Goal: Communication & Community: Answer question/provide support

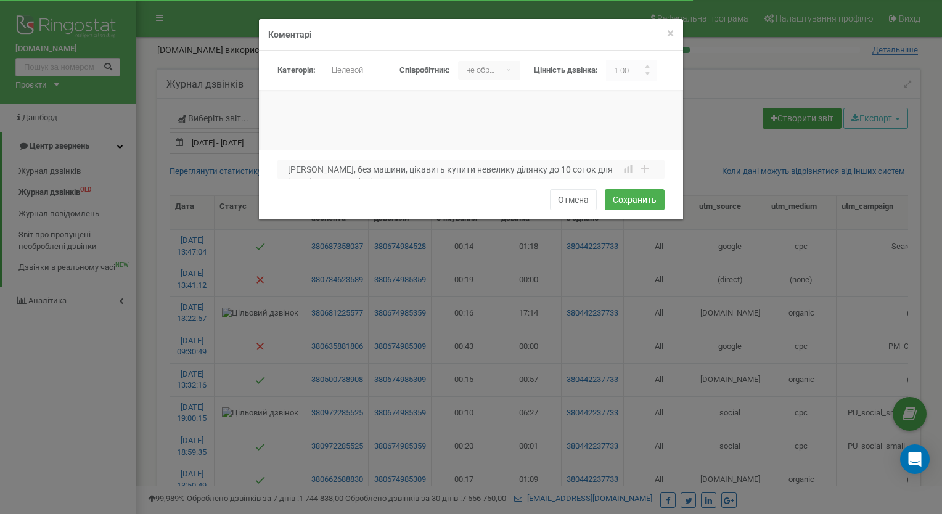
select select "50"
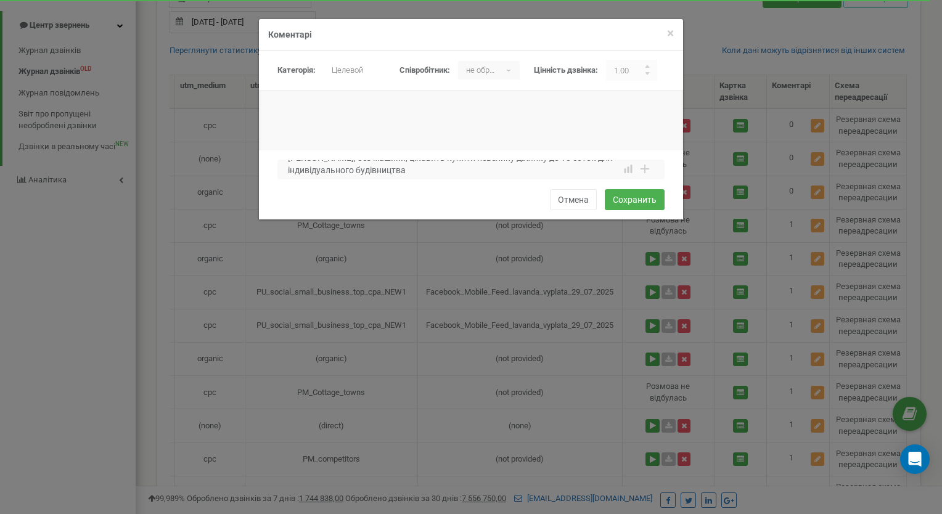
scroll to position [12, 0]
click at [407, 171] on textarea "Наталя, без машини, цікавить купити невелику ділянку до 10 соток для індивідуал…" at bounding box center [470, 170] width 387 height 20
drag, startPoint x: 450, startPoint y: 170, endPoint x: 409, endPoint y: 170, distance: 40.7
click at [409, 170] on textarea "Наталя, без машини, цікавить купити невелику ділянку до 10 соток для індивідуал…" at bounding box center [470, 170] width 387 height 20
click at [356, 171] on textarea "Наталя, без машини, цікавить купити невелику ділянку до 10 соток для індивідуал…" at bounding box center [470, 170] width 387 height 20
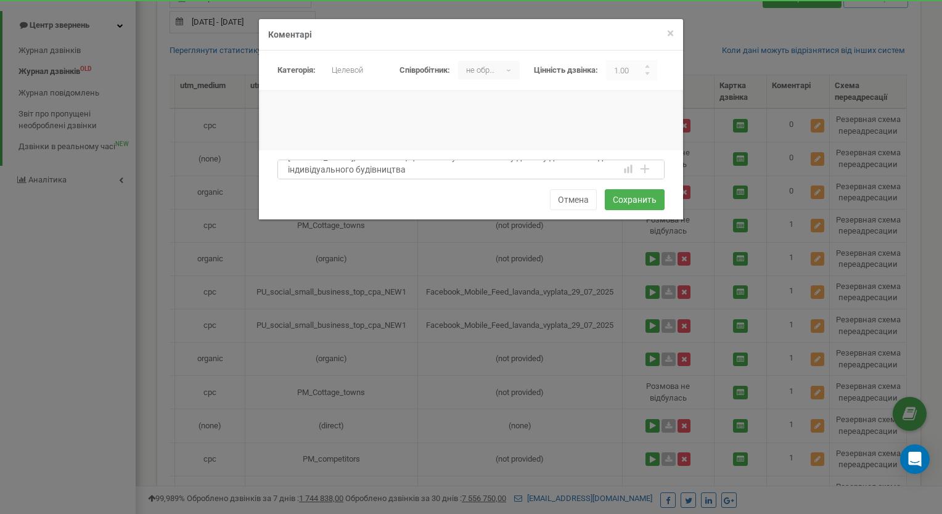
click at [417, 171] on textarea "Наталя, без машини, цікавить купити невелику ділянку до 10 соток для індивідуал…" at bounding box center [470, 170] width 387 height 20
click at [406, 172] on textarea "Наталя, без машини, цікавить купити невелику ділянку до 10 соток для індивідуал…" at bounding box center [470, 170] width 387 height 20
click at [441, 169] on textarea "Наталя, без машини, цікавить купити невелику ділянку до 10 соток для індивідуал…" at bounding box center [470, 170] width 387 height 20
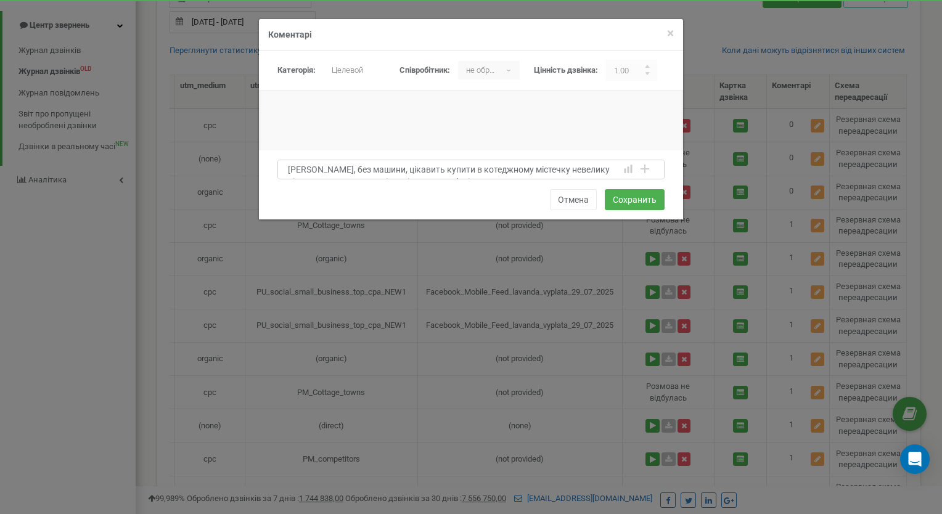
drag, startPoint x: 471, startPoint y: 173, endPoint x: 276, endPoint y: 153, distance: 196.5
click at [276, 153] on div "Наталя, без машини, цікавить купити в котеджному містечку невелику ділянку до 1…" at bounding box center [471, 184] width 424 height 69
click at [372, 171] on textarea "Наталя, без машини, цікавить купити в котеджному містечку невелику ділянку до 1…" at bounding box center [470, 170] width 387 height 20
click at [443, 169] on textarea "Наталя, без машини, має вже перший будинок, але цікавить купити в котеджному мі…" at bounding box center [470, 170] width 387 height 20
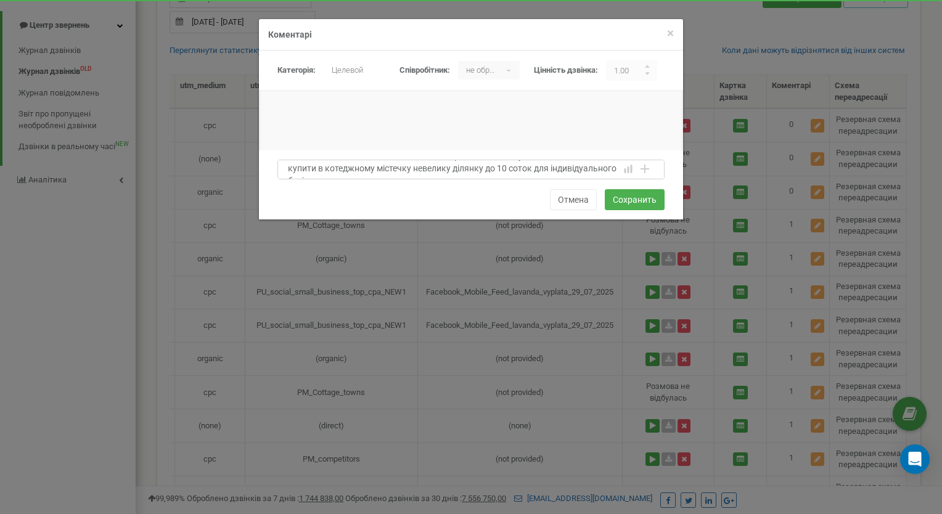
drag, startPoint x: 533, startPoint y: 171, endPoint x: 557, endPoint y: 169, distance: 24.1
click at [557, 169] on textarea "Наталя, без машини, має вже перший власний будинок, але цікавить купити в котед…" at bounding box center [470, 170] width 387 height 20
click at [566, 170] on textarea "Наталя, без машини, має вже перший власний будинок, але цікавить купити в котед…" at bounding box center [470, 170] width 387 height 20
click at [533, 170] on textarea "Наталя, без машини, має вже перший власний будинок, але цікавить купити в котед…" at bounding box center [470, 170] width 387 height 20
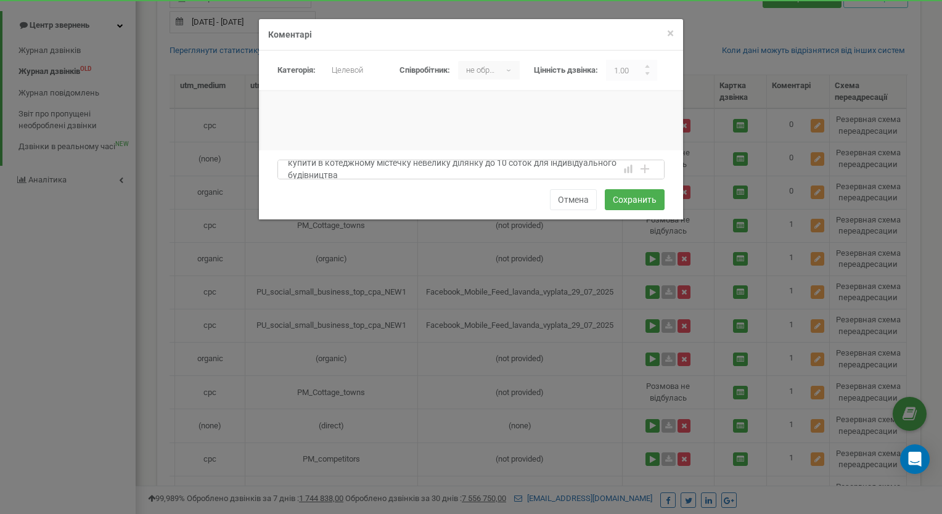
scroll to position [17, 0]
click at [584, 168] on textarea "Наталя, без машини, має вже перший власний будинок, але її цікавить купити в ко…" at bounding box center [470, 170] width 387 height 20
drag, startPoint x: 338, startPoint y: 169, endPoint x: 287, endPoint y: 171, distance: 51.2
click at [287, 171] on textarea "Наталя, без машини, має вже перший власний будинок, але її цікавить купити в ко…" at bounding box center [470, 170] width 387 height 20
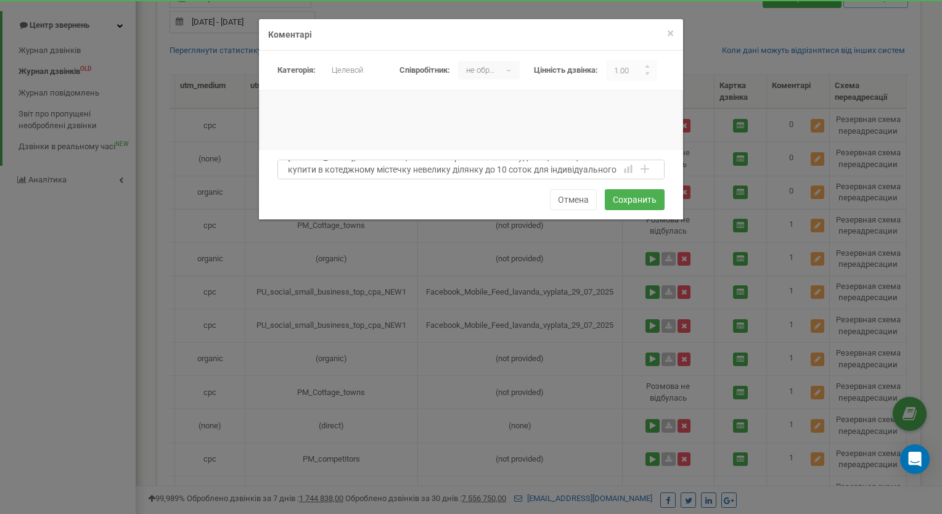
scroll to position [12, 0]
click at [514, 171] on textarea "Наталя, без машини, має вже перший власний будинок, але її цікавить купити в ко…" at bounding box center [470, 170] width 387 height 20
paste textarea "будівництва"
click at [513, 168] on textarea "Наталя, без машини, має вже перший власний будинок, але її цікавить купити в ко…" at bounding box center [470, 170] width 387 height 20
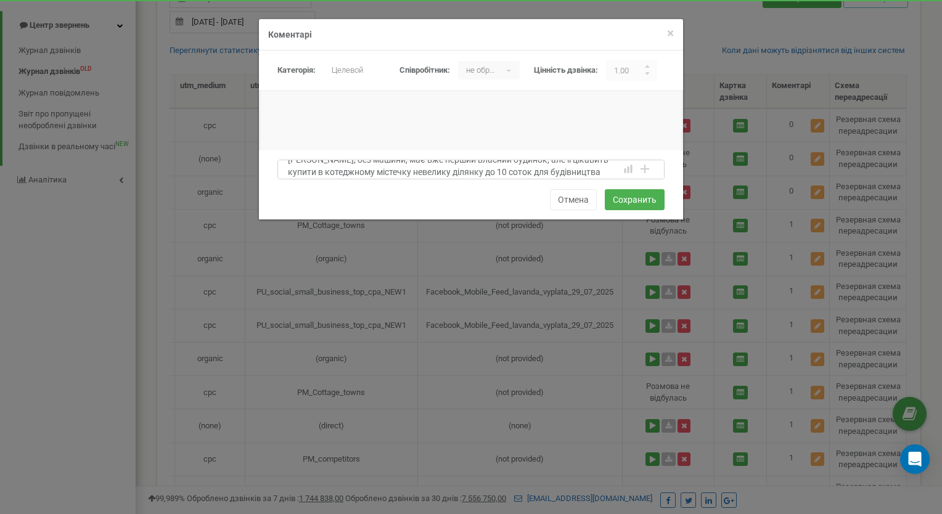
click at [572, 172] on textarea "Наталя, без машини, має вже перший власний будинок, але її цікавить купити в ко…" at bounding box center [470, 170] width 387 height 20
drag, startPoint x: 387, startPoint y: 174, endPoint x: 397, endPoint y: 173, distance: 9.9
click at [397, 173] on textarea "Наталя, без машини, має вже перший власний будинок, але її цікавить купити в ко…" at bounding box center [470, 170] width 387 height 20
click at [432, 171] on textarea "Наталя, без машини, має вже перший власний будинок, але її цікавить купити в ко…" at bounding box center [470, 170] width 387 height 20
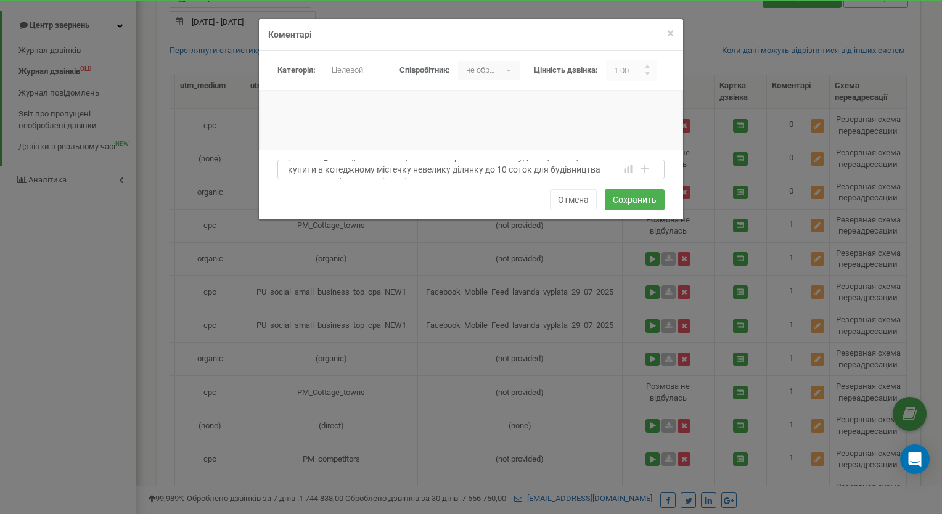
scroll to position [12, 0]
click at [499, 174] on textarea "Наталя, без машини, має вже перший власний будинок, але її цікавить купити в ко…" at bounding box center [470, 170] width 387 height 20
click at [496, 172] on textarea "Наталя, без машини, має вже перший власний будинок, але її цікавить купити в ко…" at bounding box center [470, 170] width 387 height 20
click at [567, 171] on textarea "Наталя, без машини, має вже перший власний будинок, але її цікавить купити в ко…" at bounding box center [470, 170] width 387 height 20
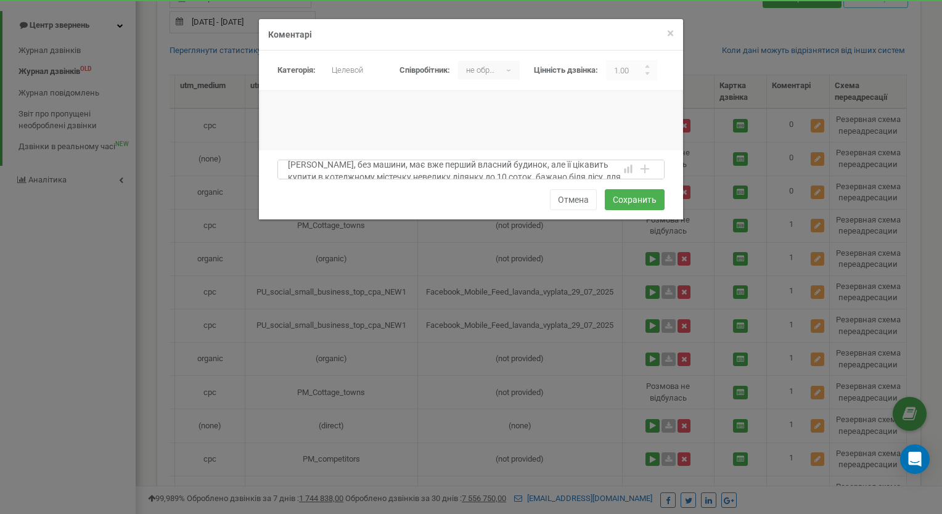
click at [575, 167] on textarea "Наталя, без машини, має вже перший власний будинок, але її цікавить купити в ко…" at bounding box center [470, 170] width 387 height 20
type textarea "Наталя, без машини, має вже перший власний будинок, але її цікавить можливість …"
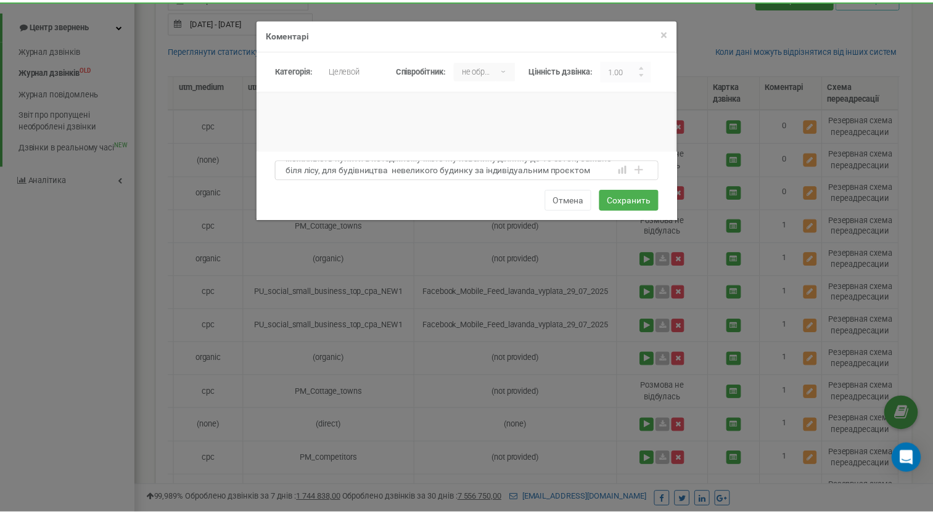
scroll to position [0, 0]
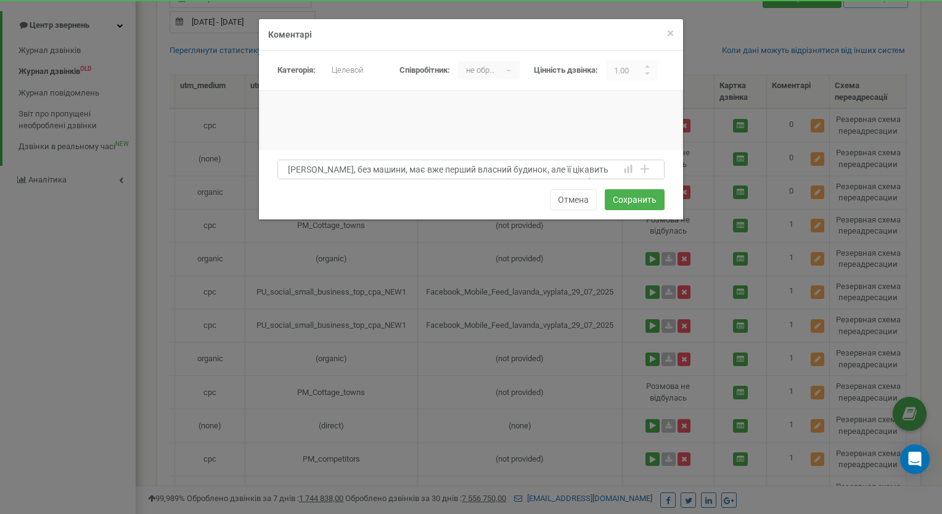
drag, startPoint x: 601, startPoint y: 169, endPoint x: 245, endPoint y: 112, distance: 360.3
click at [245, 112] on div "× Закрити Коментарі Категорія: не обрано Нецелевой Целевой Целевой ▾ не обрано …" at bounding box center [471, 257] width 942 height 514
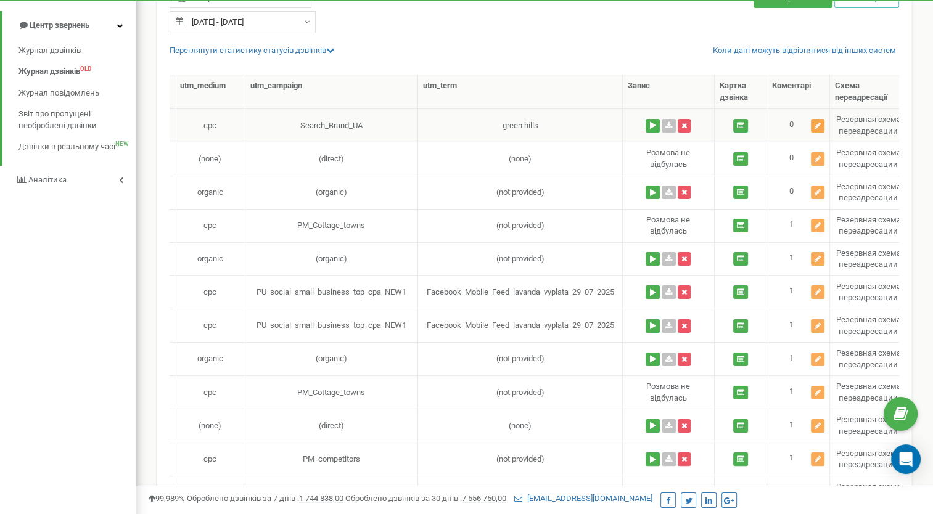
click at [817, 126] on icon at bounding box center [818, 125] width 6 height 7
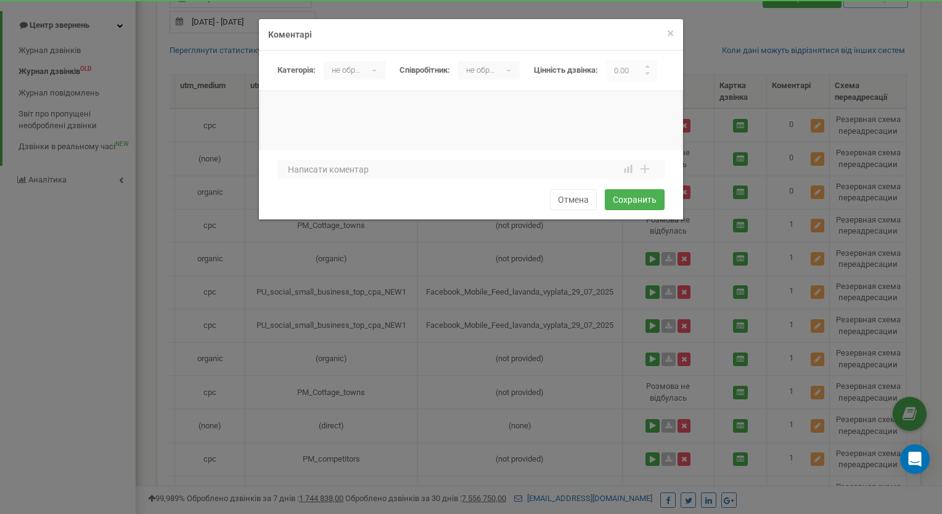
click at [708, 135] on div "× Закрити Коментарі [GEOGRAPHIC_DATA]: не обрано [PERSON_NAME] не обрано ▾ не о…" at bounding box center [471, 257] width 942 height 514
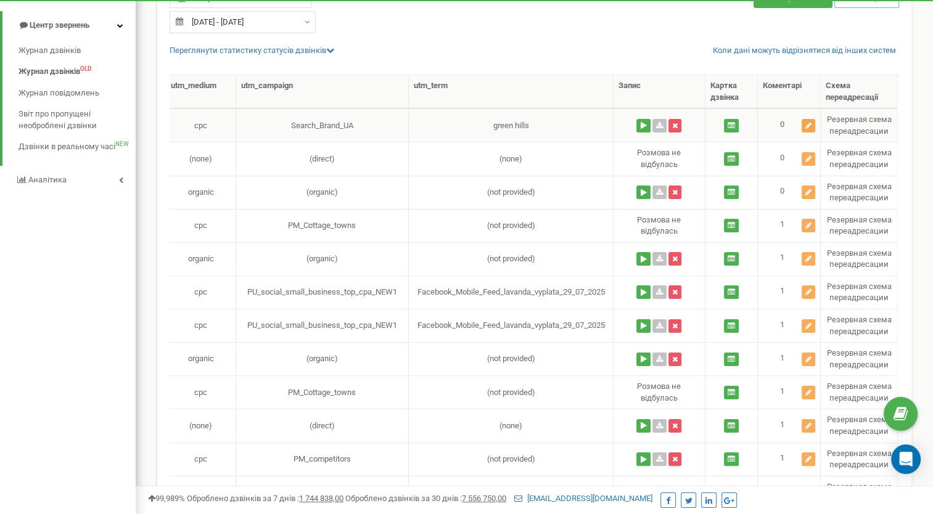
click at [807, 128] on button at bounding box center [809, 126] width 14 height 14
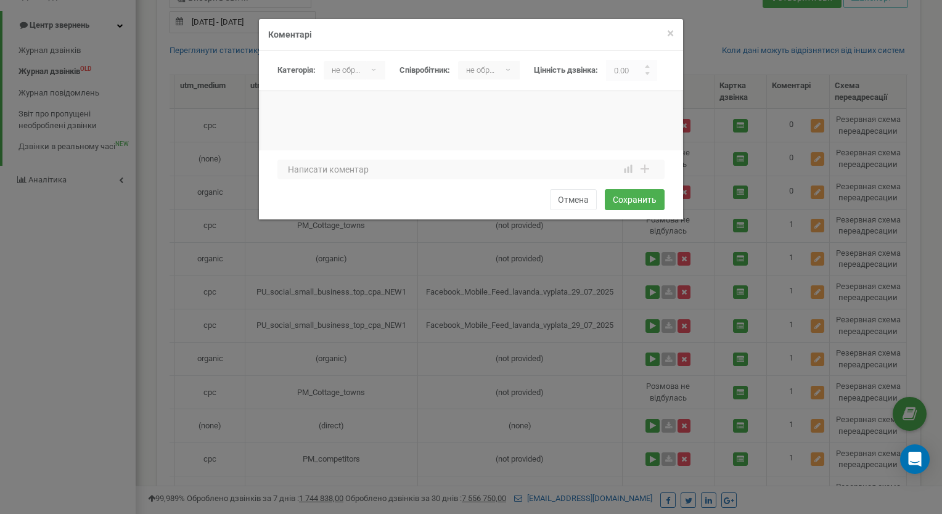
click at [775, 141] on div "× Закрити Коментарі [GEOGRAPHIC_DATA]: не обрано [PERSON_NAME] не обрано ▾ не о…" at bounding box center [471, 257] width 942 height 514
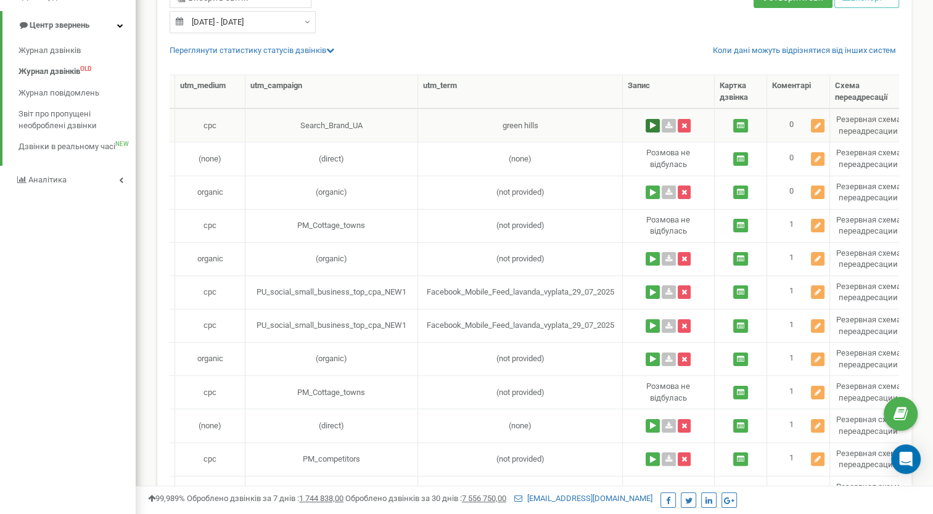
click at [649, 125] on button at bounding box center [653, 126] width 14 height 14
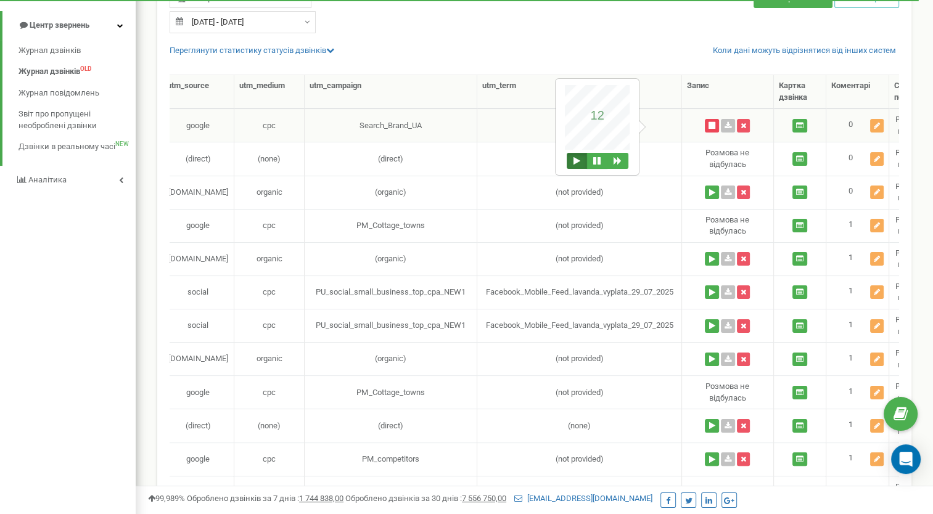
scroll to position [0, 405]
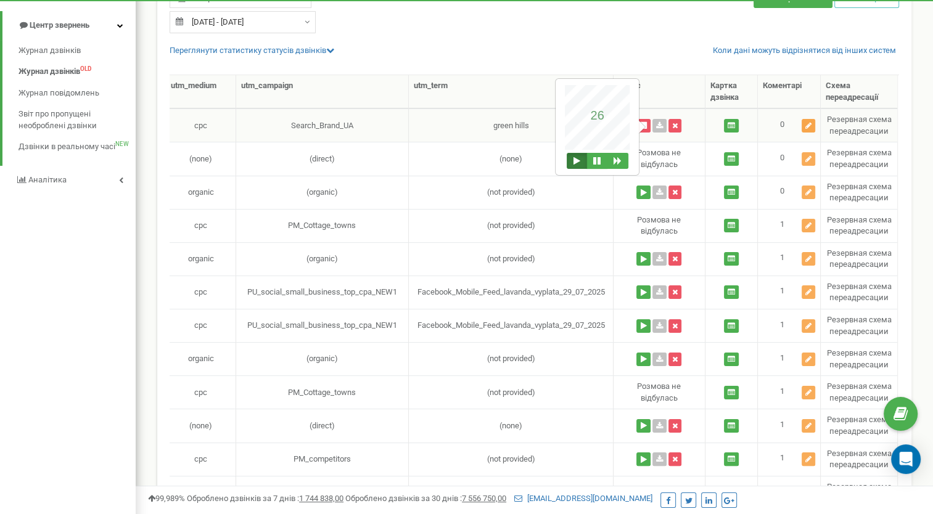
click at [809, 127] on icon at bounding box center [808, 125] width 6 height 7
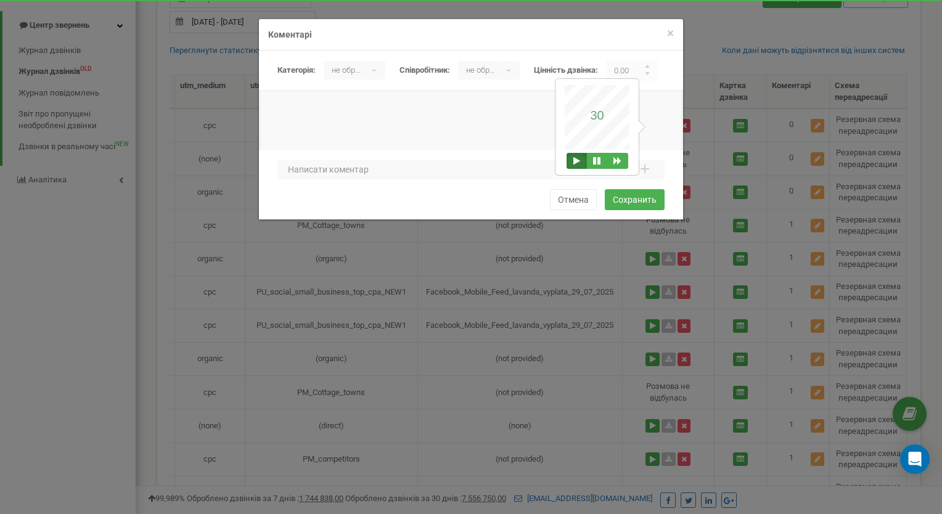
click at [294, 112] on div at bounding box center [471, 133] width 424 height 62
click at [304, 175] on textarea at bounding box center [470, 170] width 387 height 20
type textarea "Анастасія, цікавить готовий будинок 150-200 кв м під програму Є оселя"
click at [374, 69] on div "не обрано ▾" at bounding box center [355, 70] width 62 height 18
click at [356, 136] on li "Целевой" at bounding box center [357, 137] width 67 height 20
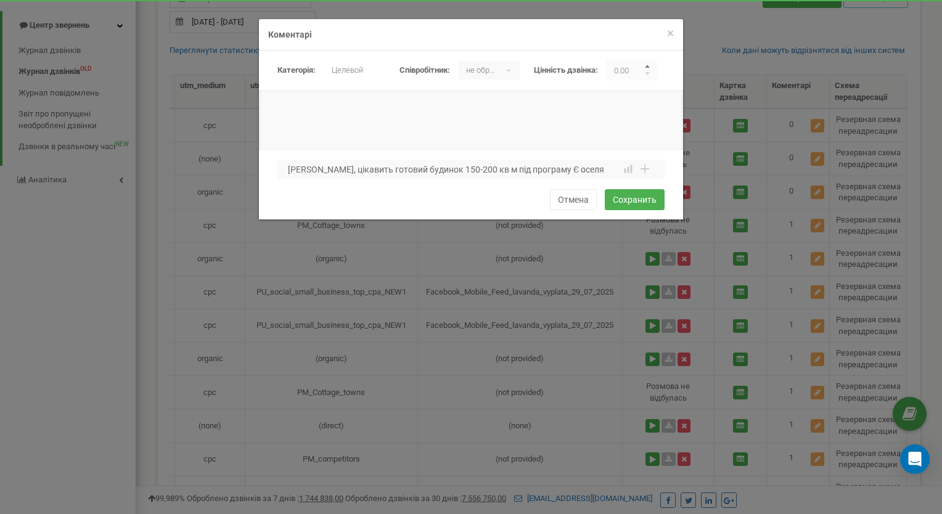
click at [651, 65] on input "button" at bounding box center [648, 68] width 6 height 6
type input "1.00"
click at [625, 201] on button "Сохранить" at bounding box center [635, 199] width 60 height 21
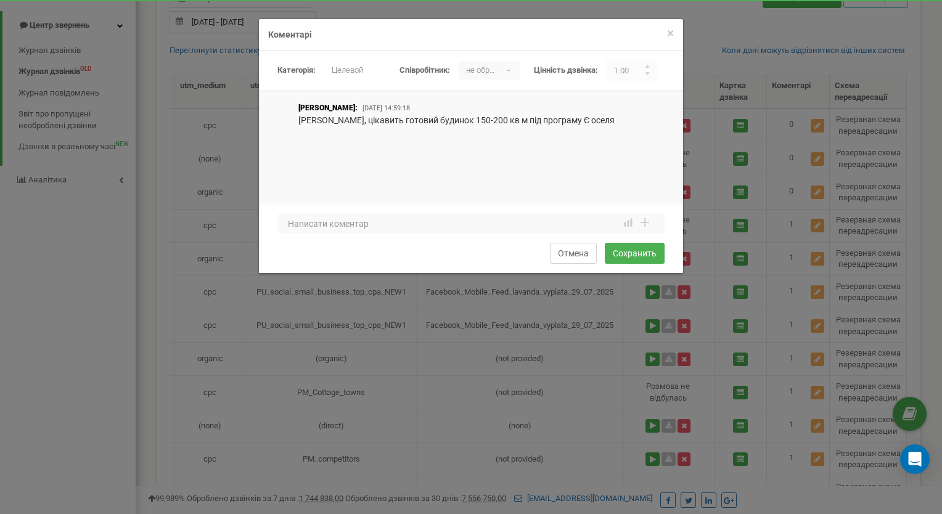
click at [573, 255] on button "Отмена" at bounding box center [573, 253] width 47 height 21
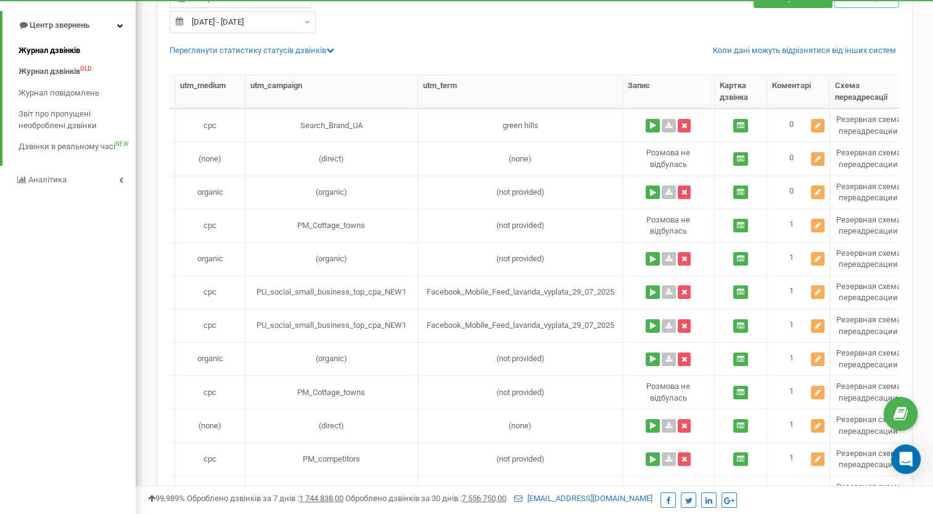
scroll to position [0, 0]
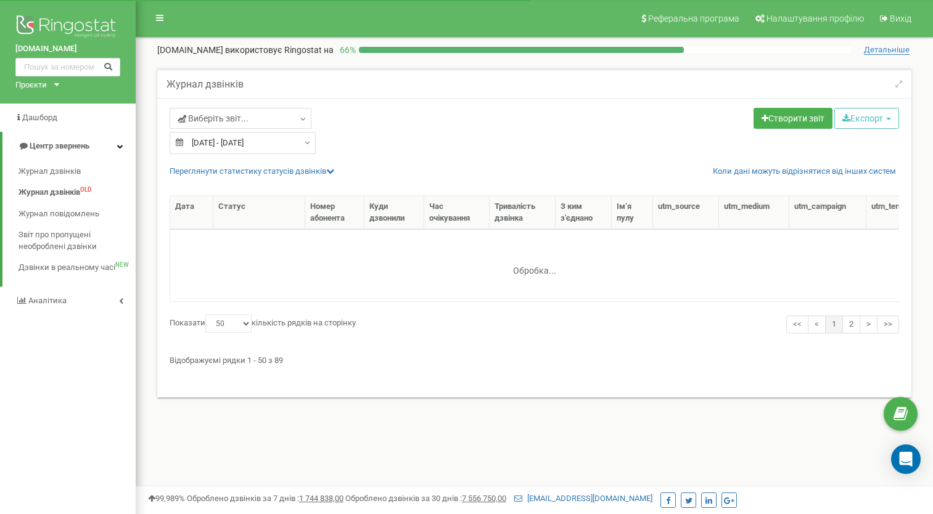
select select "50"
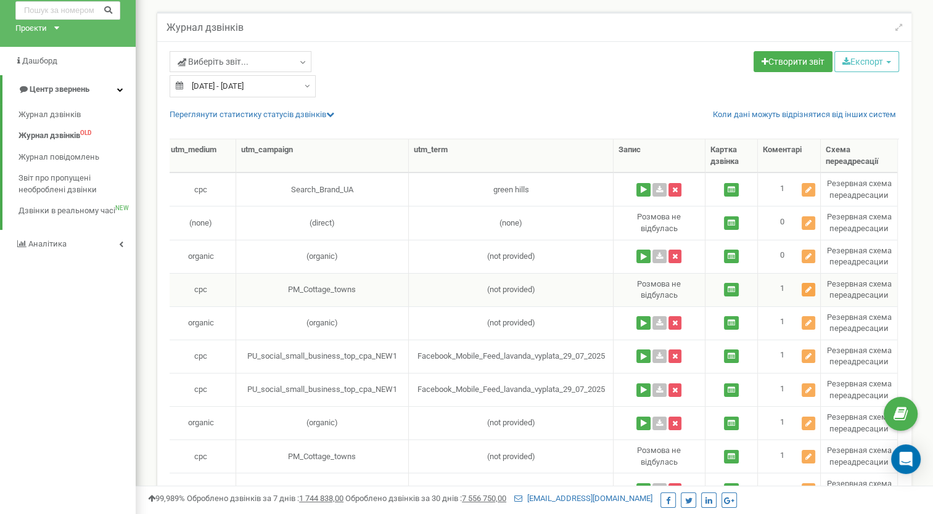
click at [808, 286] on icon at bounding box center [808, 289] width 6 height 7
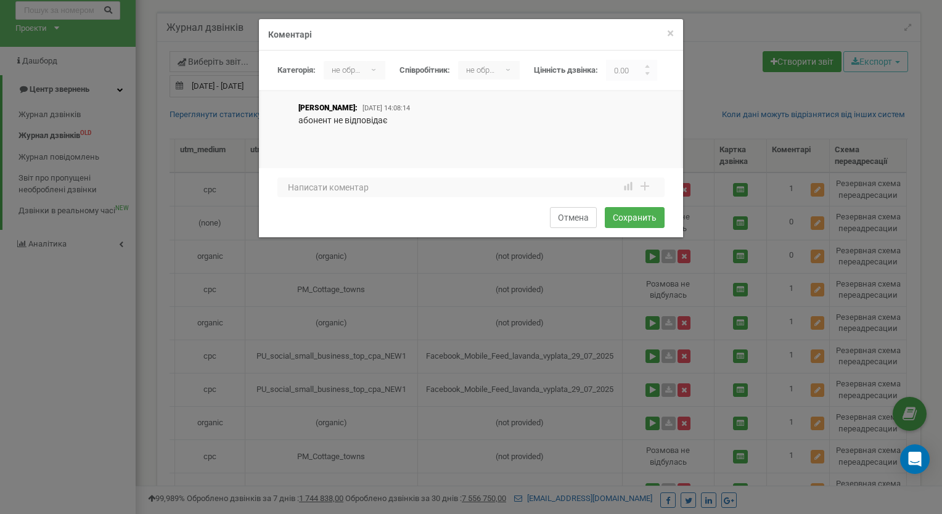
click at [579, 216] on button "Отмена" at bounding box center [573, 217] width 47 height 21
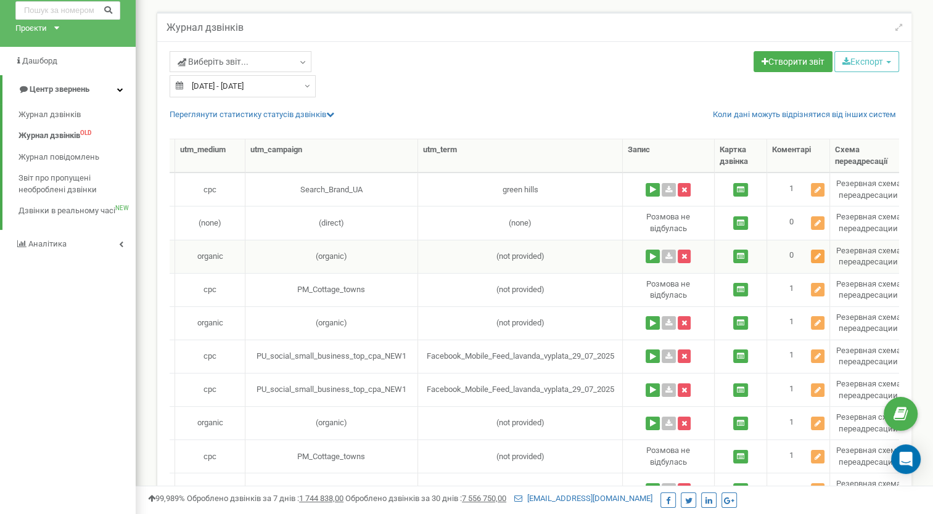
click at [818, 254] on icon at bounding box center [818, 256] width 6 height 7
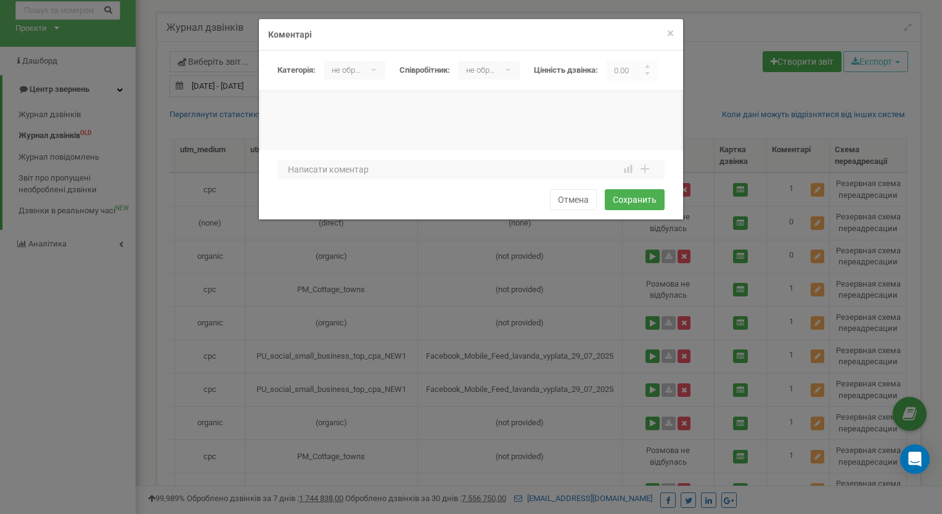
click at [651, 255] on div "× Закрити Коментарі [GEOGRAPHIC_DATA]: не обрано [PERSON_NAME] не обрано ▾ не о…" at bounding box center [471, 257] width 942 height 514
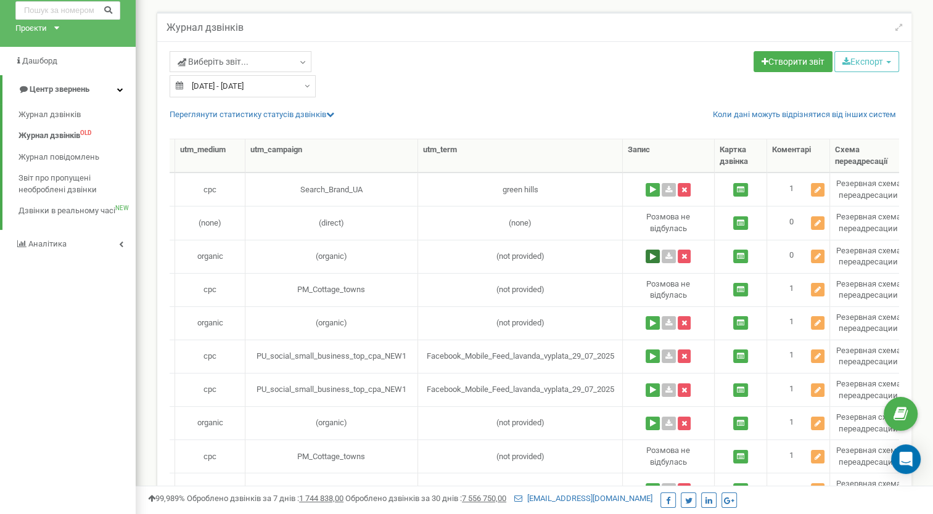
click at [651, 255] on button at bounding box center [653, 257] width 14 height 14
click at [821, 255] on icon at bounding box center [818, 256] width 6 height 7
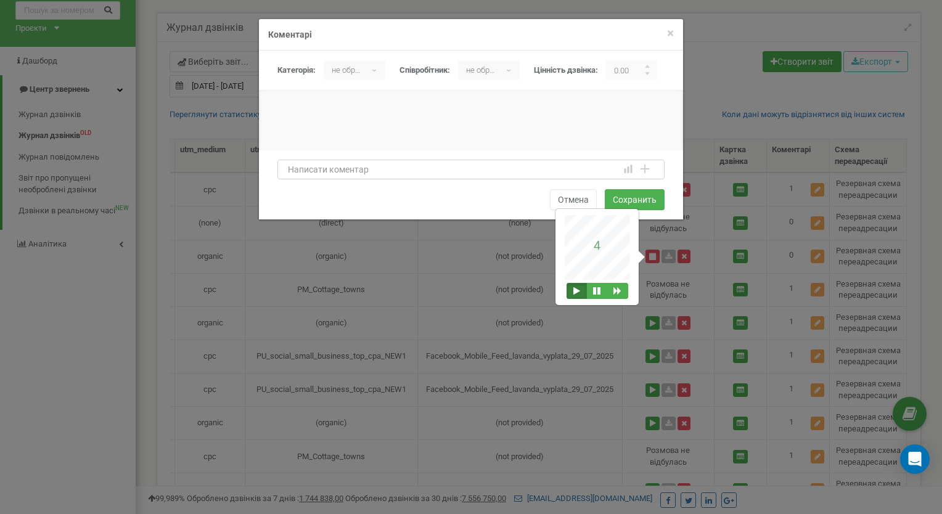
click at [295, 171] on textarea at bounding box center [470, 170] width 387 height 20
click at [504, 171] on textarea "Наталя, без машини, цікавиться можливістю купити ділянку" at bounding box center [470, 170] width 387 height 20
click at [335, 173] on textarea "Наталя, без машини, цікавиться можливістю купити в котеджному містечку ділянку" at bounding box center [470, 170] width 387 height 20
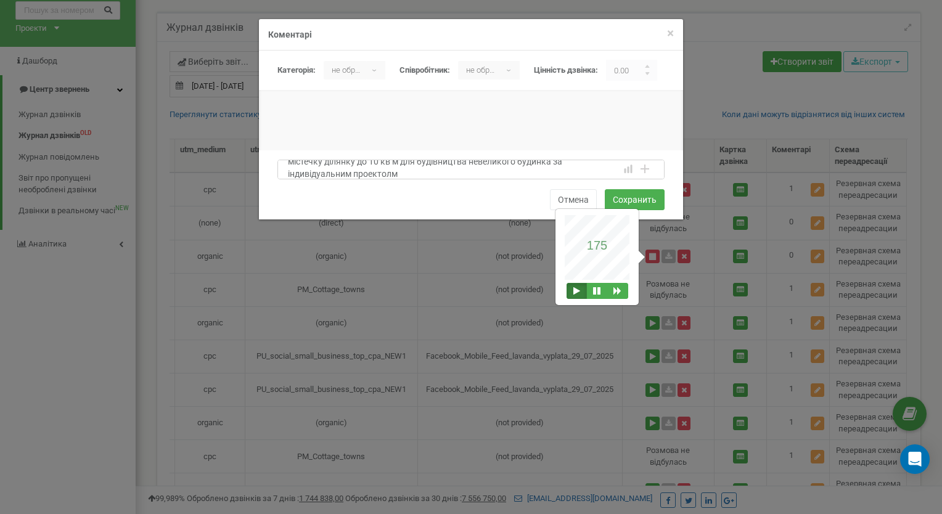
click at [324, 176] on textarea "Наталя, без машини, цікавиться можливістю купити в котеджному містечку ділянку …" at bounding box center [470, 170] width 387 height 20
click at [335, 178] on textarea "Наталя, без машини, цікавиться можливістю купити в котеджному містечку ділянку …" at bounding box center [470, 170] width 387 height 20
click at [368, 170] on textarea "Наталя, без машини, цікавиться можливістю купити в котеджному містечку ділянку …" at bounding box center [470, 170] width 387 height 20
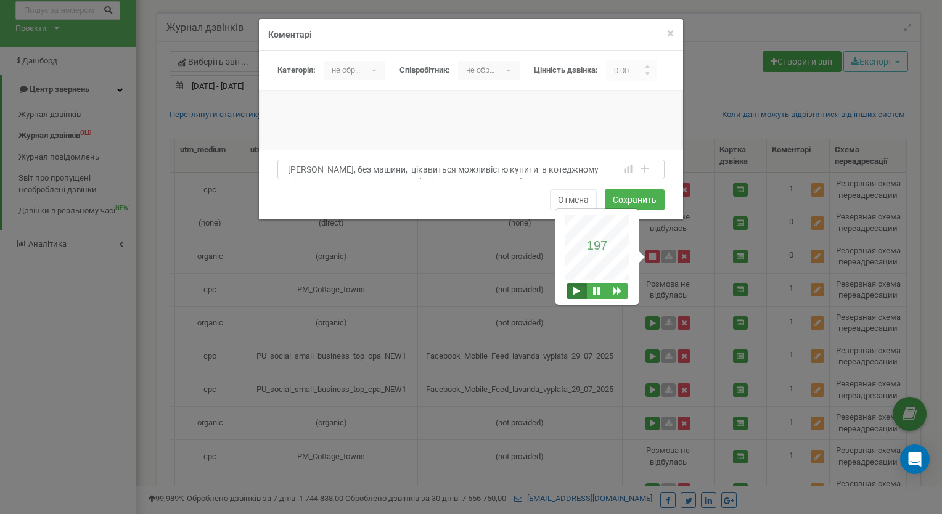
type textarea "Наталя, без машини, цікавиться можливістю купити в котеджному містечку ділянку …"
drag, startPoint x: 380, startPoint y: 165, endPoint x: 375, endPoint y: 70, distance: 95.1
click at [375, 70] on div "не обрано ▾" at bounding box center [355, 70] width 62 height 18
click at [358, 137] on li "Целевой" at bounding box center [357, 137] width 67 height 20
click at [651, 63] on div at bounding box center [648, 70] width 18 height 21
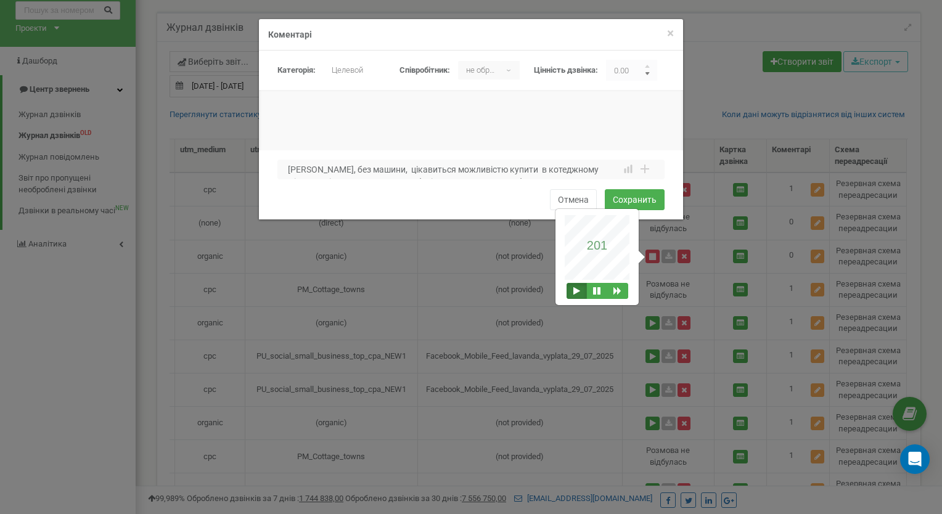
click at [651, 73] on input "button" at bounding box center [648, 75] width 6 height 6
click at [651, 72] on input "button" at bounding box center [648, 75] width 6 height 6
click at [650, 65] on input "button" at bounding box center [648, 68] width 6 height 6
type input "1.00"
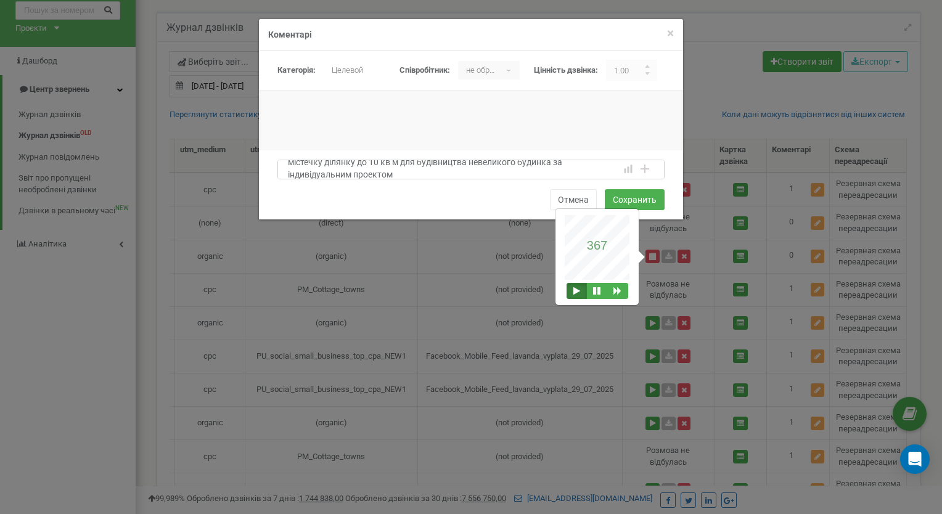
click at [332, 178] on textarea "Наталя, без машини, цікавиться можливістю купити в котеджному містечку ділянку …" at bounding box center [470, 170] width 387 height 20
click at [368, 171] on textarea "Наталя, без машини, цікавиться можливістю купити в котеджному містечку ділянку …" at bounding box center [470, 170] width 387 height 20
click at [372, 171] on textarea "Наталя, без машини, цікавиться можливістю купити в котеджному містечку ділянку …" at bounding box center [470, 170] width 387 height 20
click at [373, 170] on textarea "Наталя, без машини, має "трагедію першого будинку" тому цікавиться можливістю к…" at bounding box center [470, 170] width 387 height 20
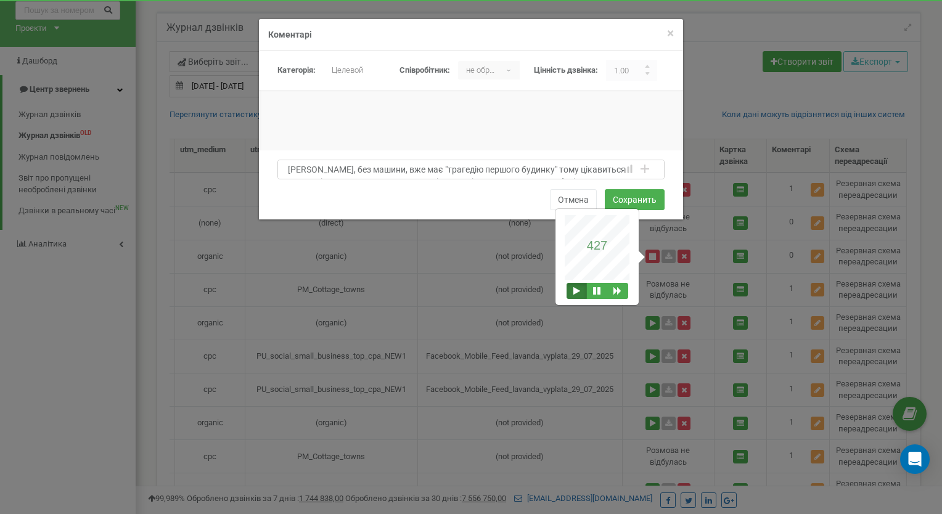
click at [408, 171] on textarea "Наталя, без машини, вже має "трагедію першого будинку" тому цікавиться можливіс…" at bounding box center [470, 170] width 387 height 20
click at [364, 170] on textarea "Наталя, без машини, вже має "трагедію першого будинку" тому цікавиться можливіс…" at bounding box center [470, 170] width 387 height 20
click at [491, 171] on textarea "Наталя, без машини, вже має "трагедію першого будинку" тому цікавиться можливіс…" at bounding box center [470, 170] width 387 height 20
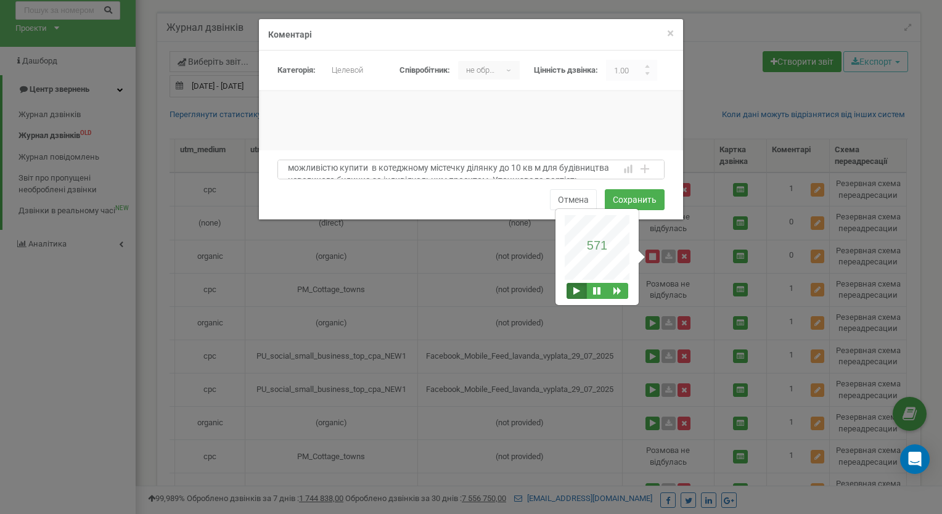
click at [543, 170] on textarea "Наталя, без машини, вже має "трагедію першого будинку" тому цікавиться можливіс…" at bounding box center [470, 170] width 387 height 20
type textarea "Наталя, без машини, вже має "трагедію першого будинку" тому цікавиться можливіс…"
click at [435, 186] on div "Наталя, без машини, вже має "трагедію першого будинку" тому цікавиться можливіс…" at bounding box center [470, 173] width 387 height 26
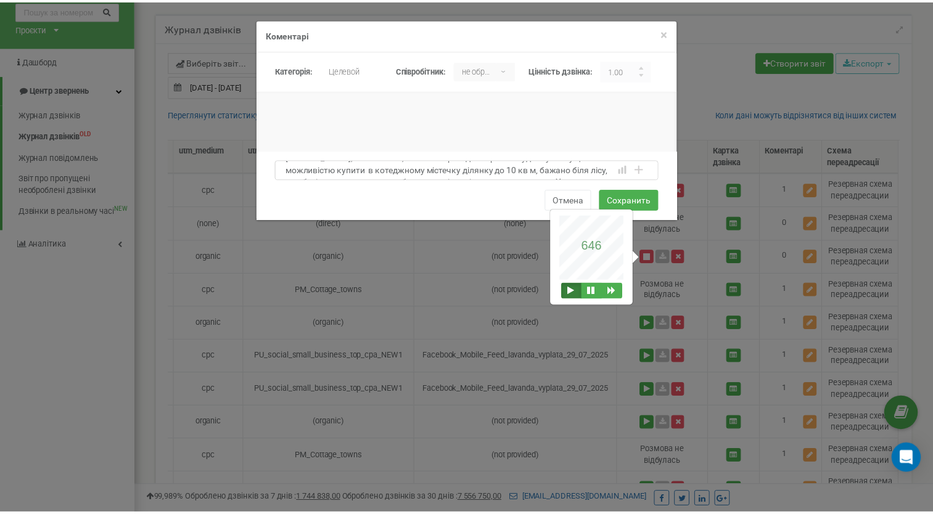
scroll to position [0, 0]
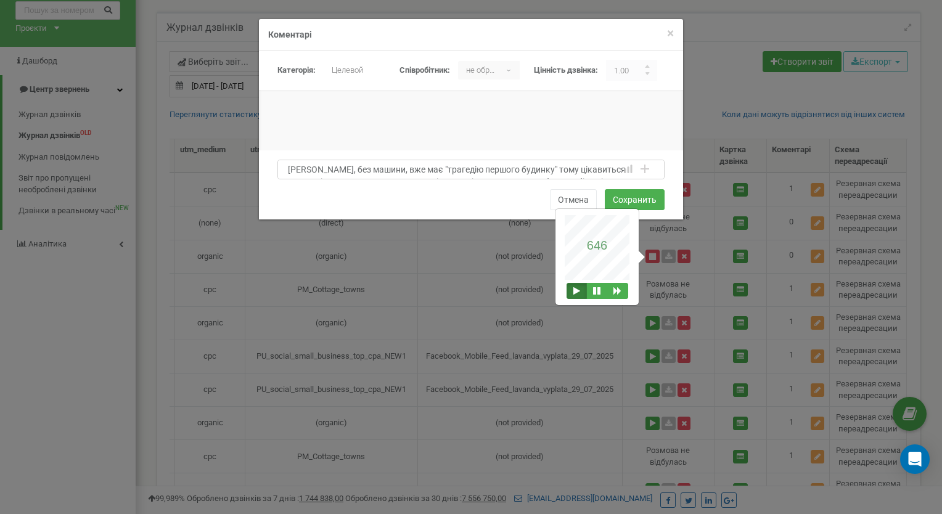
drag, startPoint x: 325, startPoint y: 173, endPoint x: 271, endPoint y: 142, distance: 61.9
click at [271, 142] on form "Категорія: не обрано Нецелевой Целевой Целевой ▾ не обрано Нецелевой Целевой Сп…" at bounding box center [471, 132] width 424 height 163
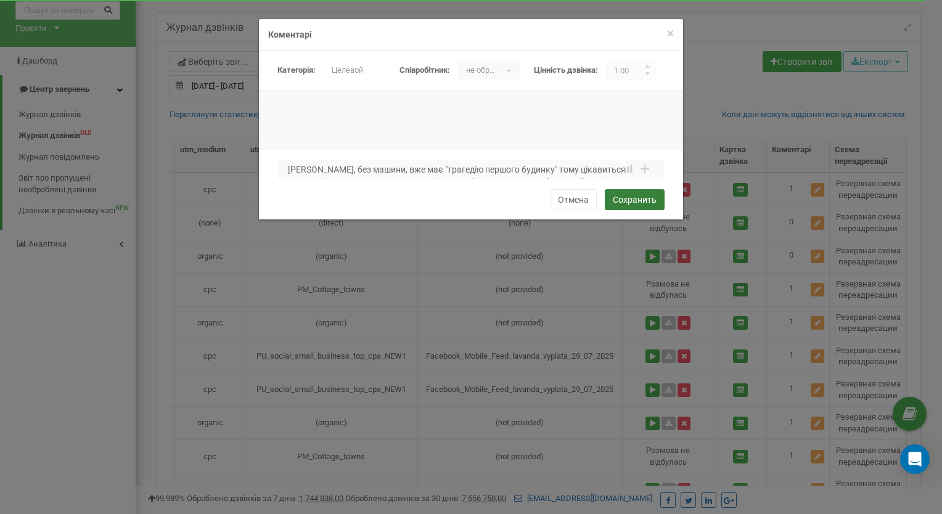
click at [639, 202] on button "Сохранить" at bounding box center [635, 199] width 60 height 21
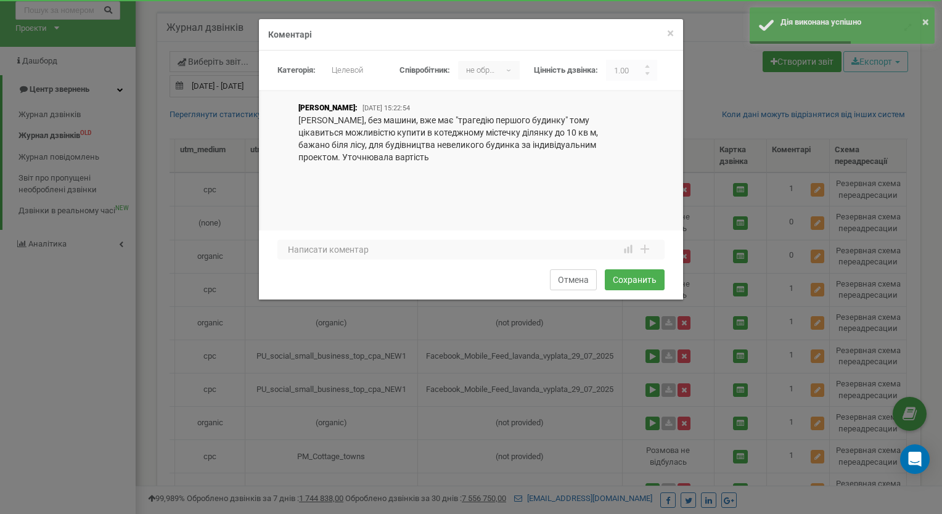
click at [577, 284] on button "Отмена" at bounding box center [573, 279] width 47 height 21
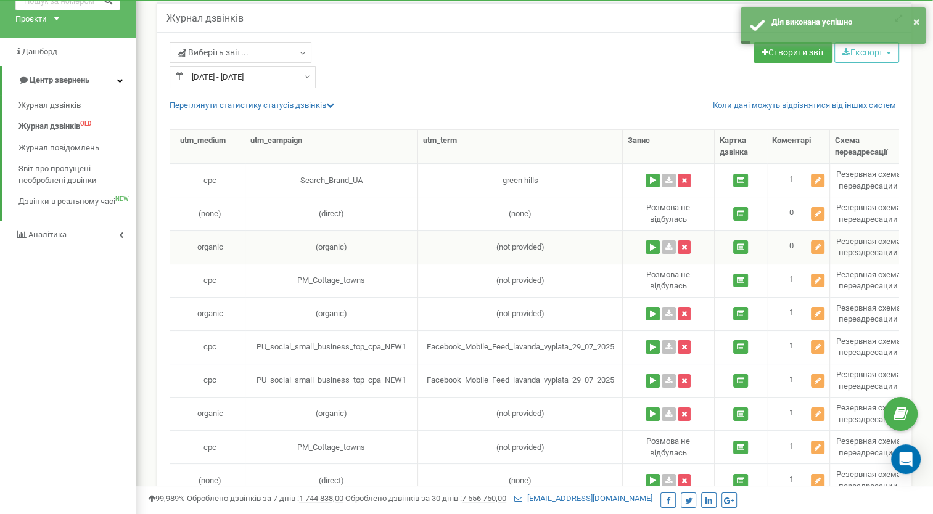
scroll to position [65, 0]
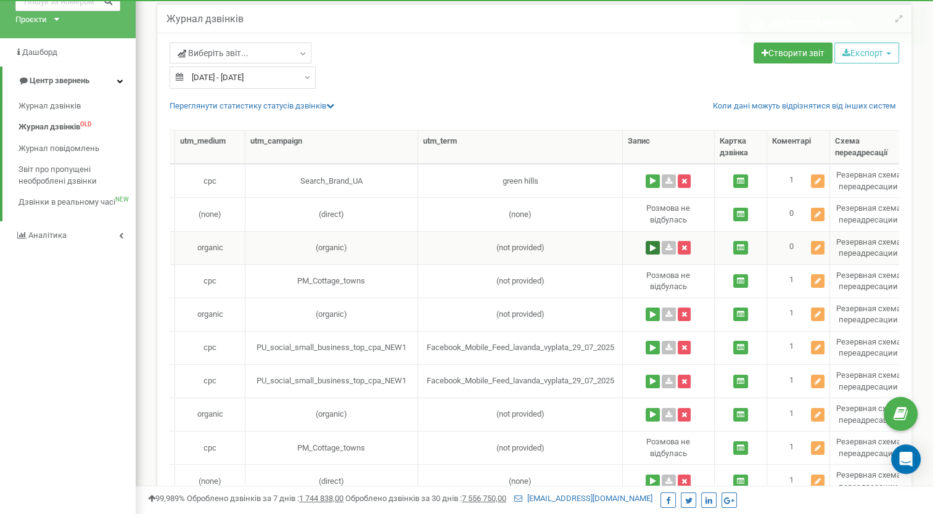
click at [651, 247] on button at bounding box center [653, 248] width 14 height 14
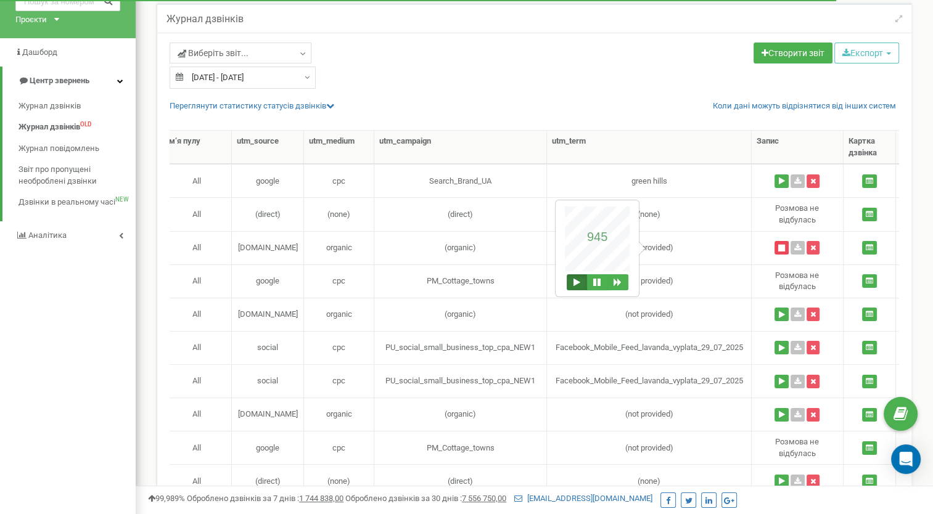
scroll to position [0, 600]
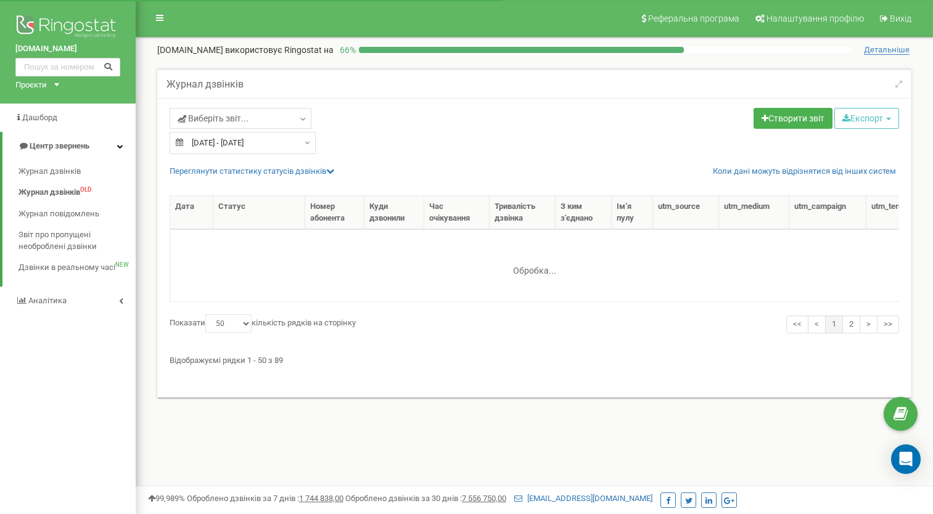
select select "50"
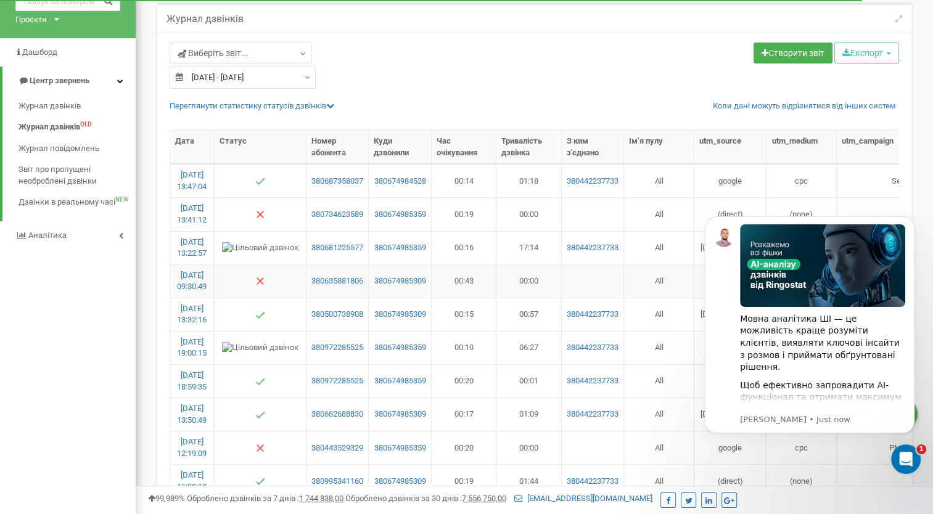
click at [620, 285] on td at bounding box center [593, 281] width 63 height 33
click at [863, 205] on body "Мовна аналітика ШІ — це можливість краще розуміти клієнтів, виявляти ключові ін…" at bounding box center [809, 339] width 237 height 273
click at [279, 218] on td at bounding box center [261, 213] width 92 height 33
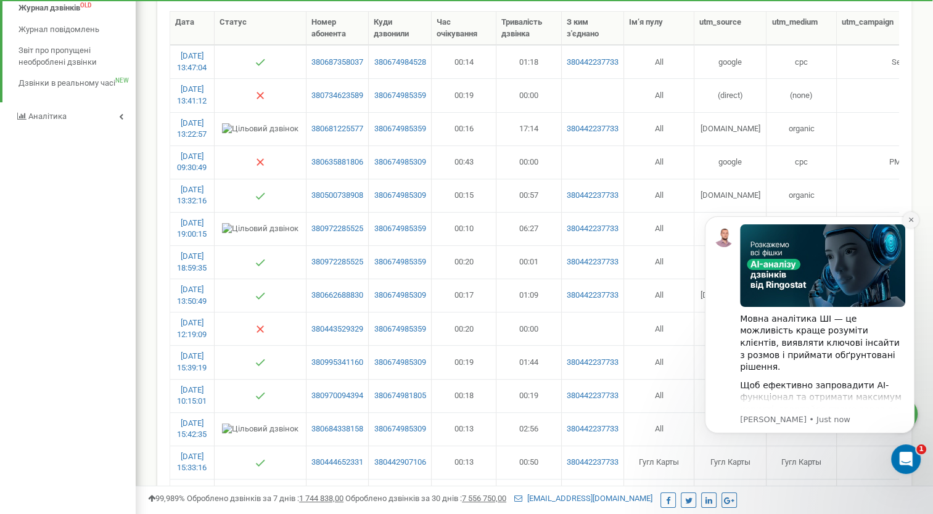
click at [911, 220] on icon "Dismiss notification" at bounding box center [910, 220] width 4 height 4
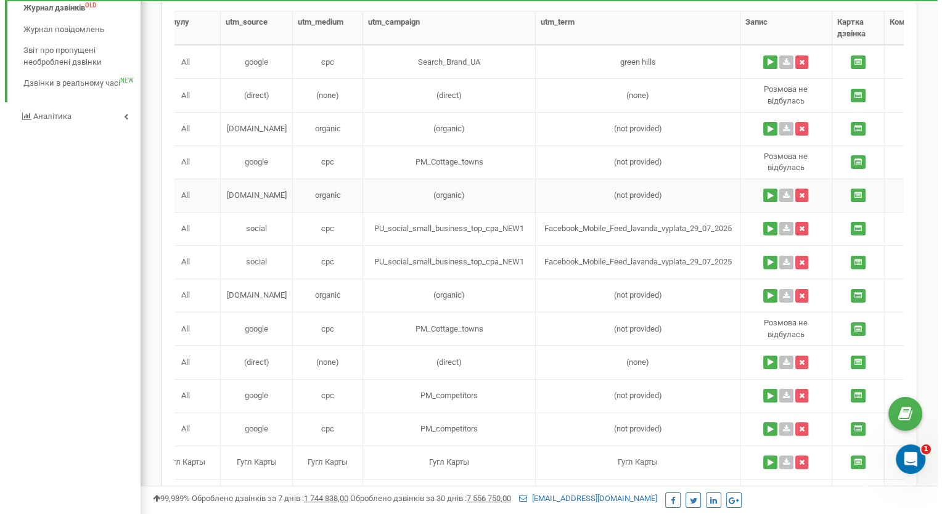
scroll to position [0, 600]
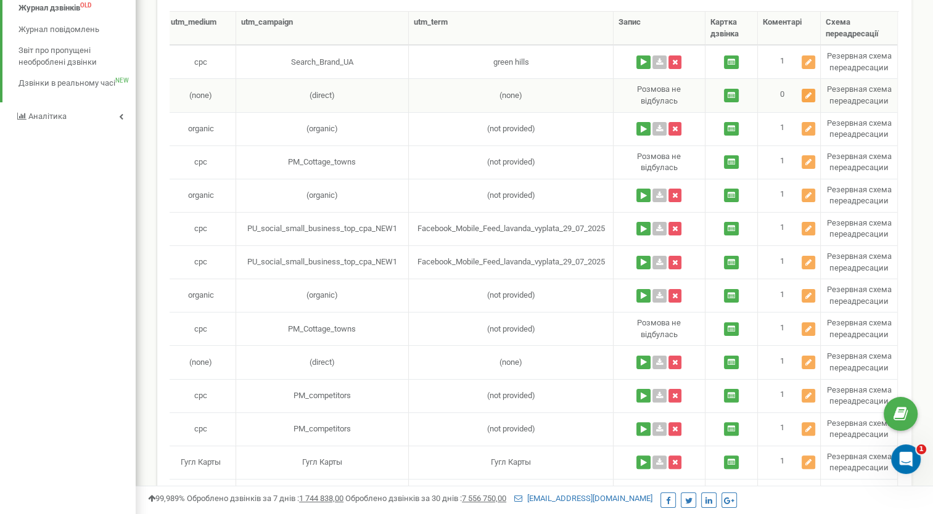
click at [809, 93] on icon at bounding box center [808, 95] width 6 height 7
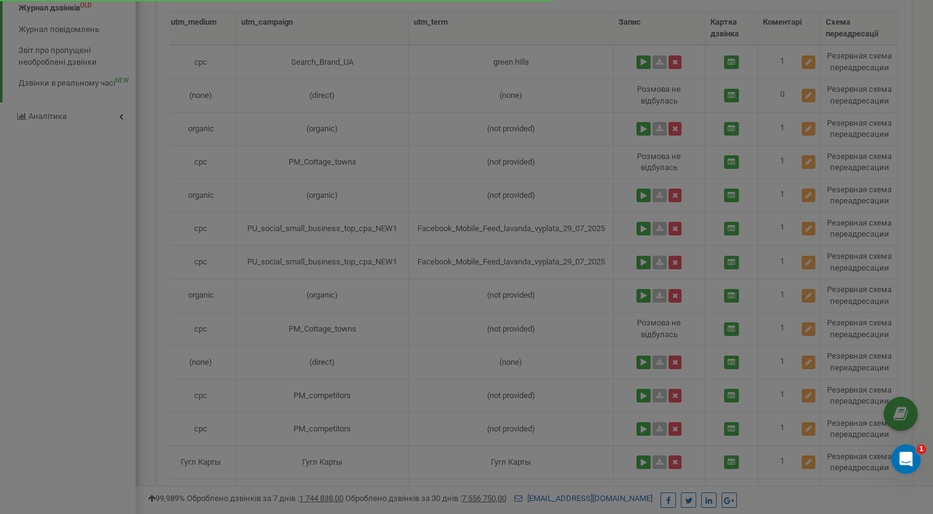
scroll to position [0, 591]
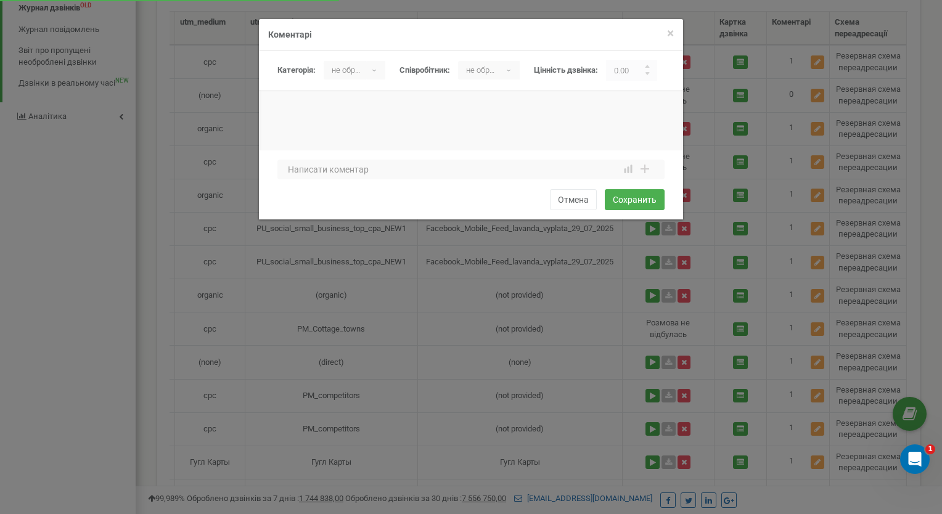
click at [297, 123] on div at bounding box center [471, 133] width 424 height 62
click at [306, 174] on textarea at bounding box center [470, 170] width 387 height 20
click at [702, 95] on div "× Закрити Коментарі [GEOGRAPHIC_DATA]: не обрано [PERSON_NAME] не обрано ▾ не о…" at bounding box center [471, 257] width 942 height 514
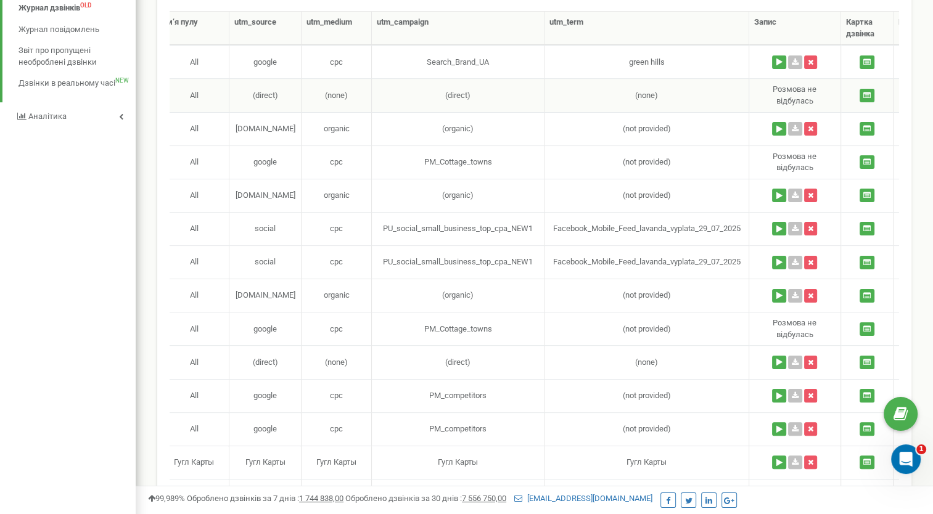
scroll to position [0, 0]
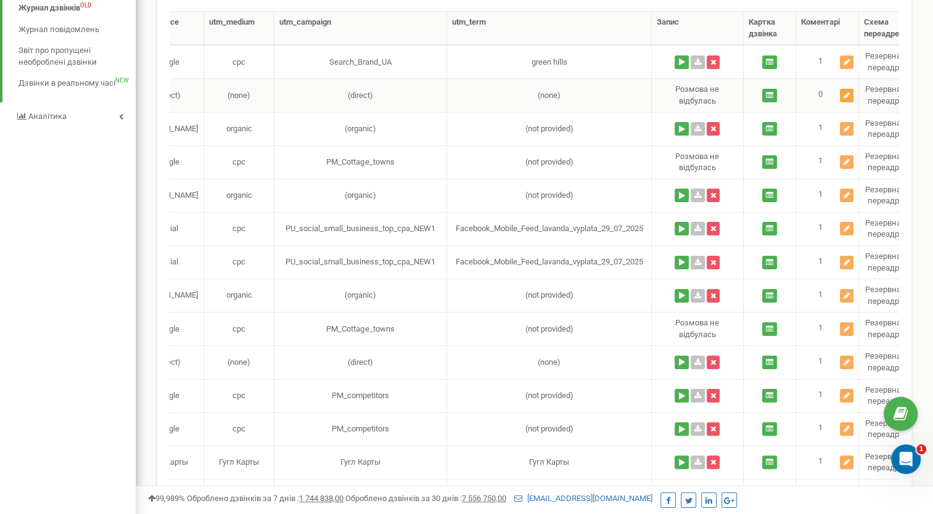
click at [848, 94] on icon at bounding box center [847, 95] width 6 height 7
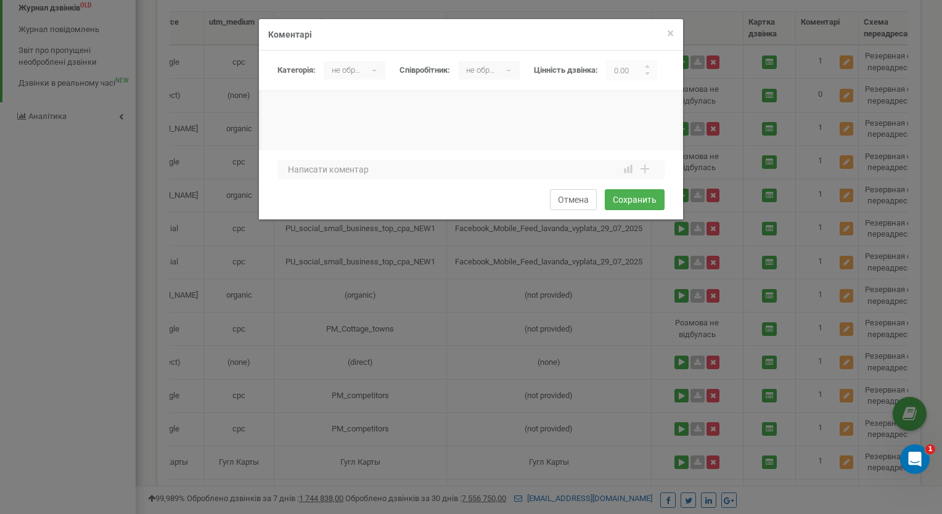
click at [577, 199] on button "Отмена" at bounding box center [573, 199] width 47 height 21
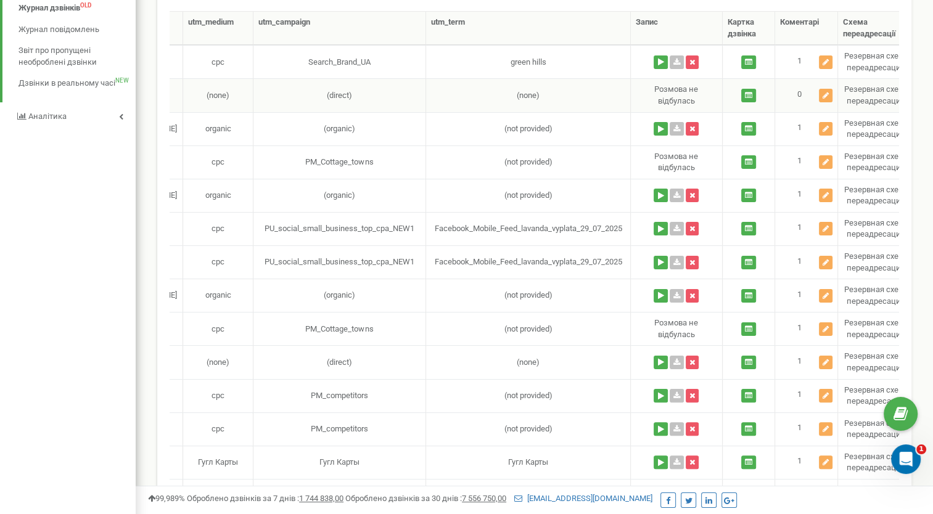
scroll to position [0, 590]
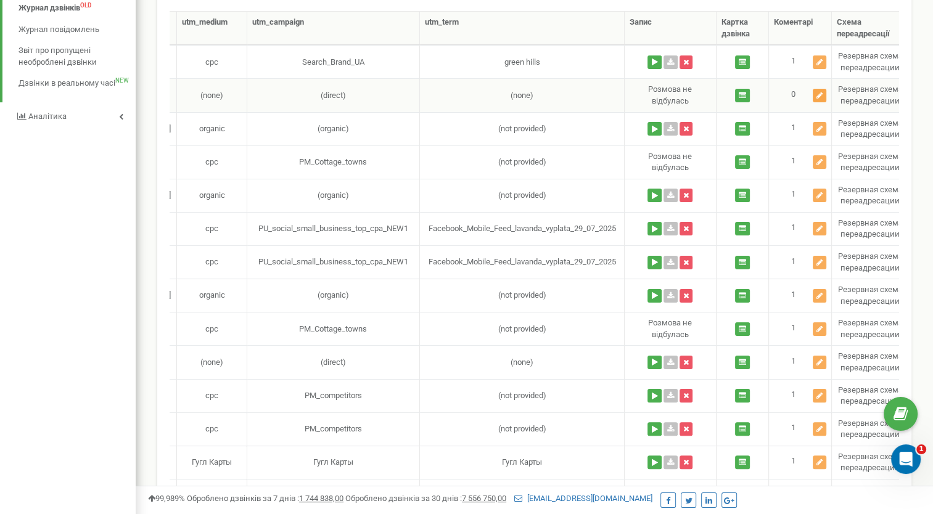
click at [819, 97] on icon at bounding box center [819, 95] width 6 height 7
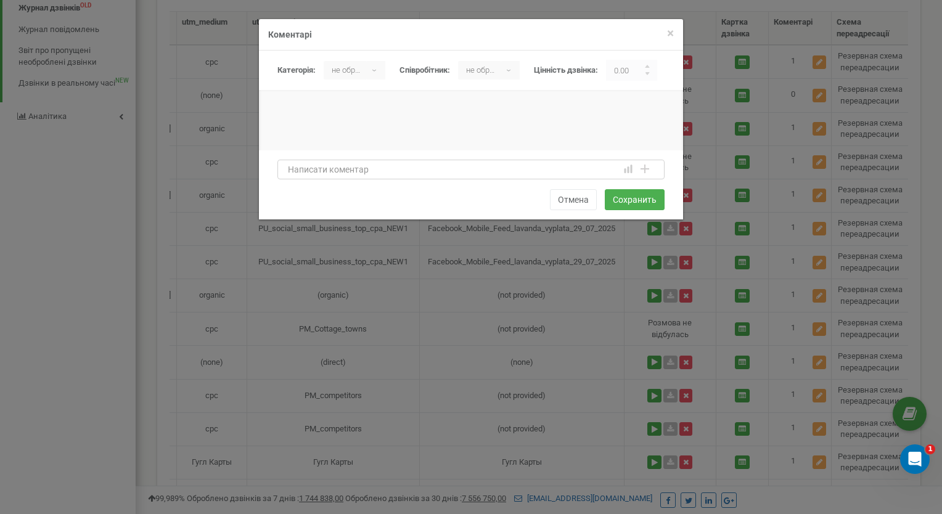
click at [295, 171] on textarea at bounding box center [470, 170] width 387 height 20
type textarea "помилка виклику"
click at [631, 201] on button "Сохранить" at bounding box center [635, 199] width 60 height 21
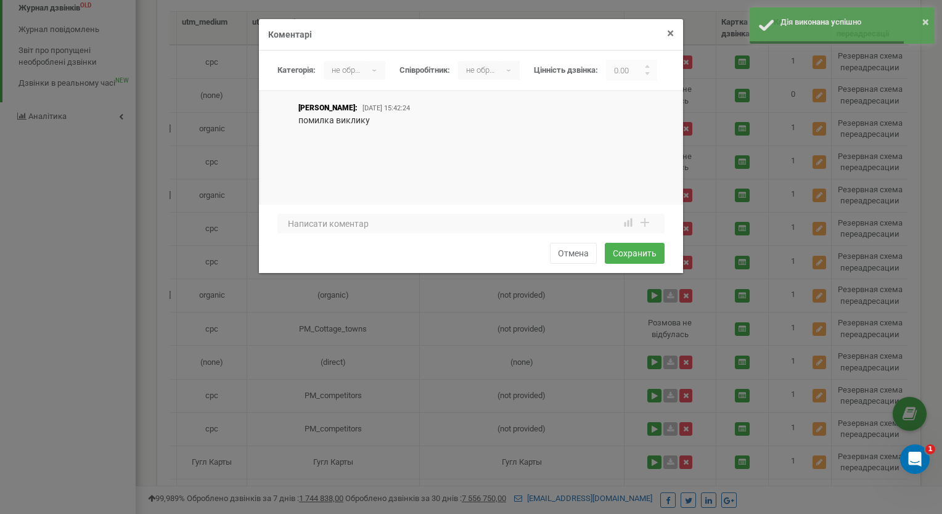
click at [672, 36] on span "×" at bounding box center [670, 33] width 7 height 15
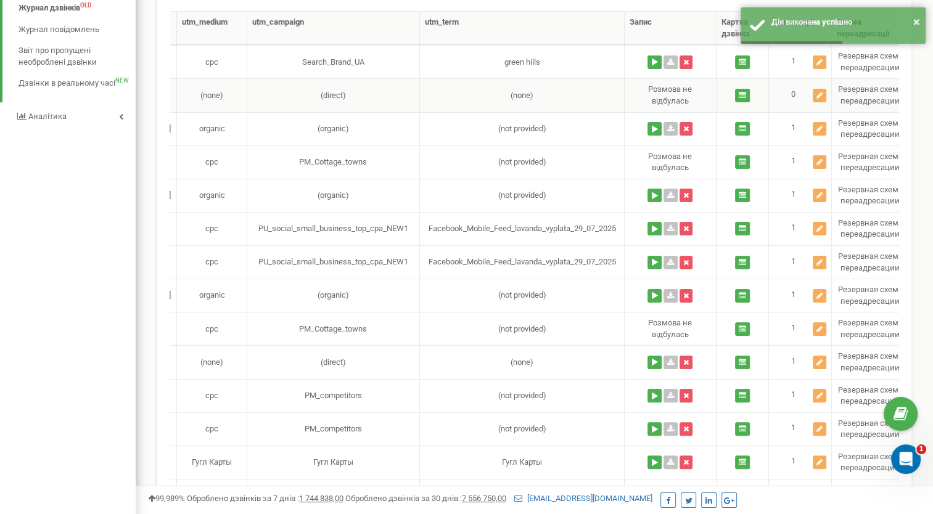
scroll to position [0, 575]
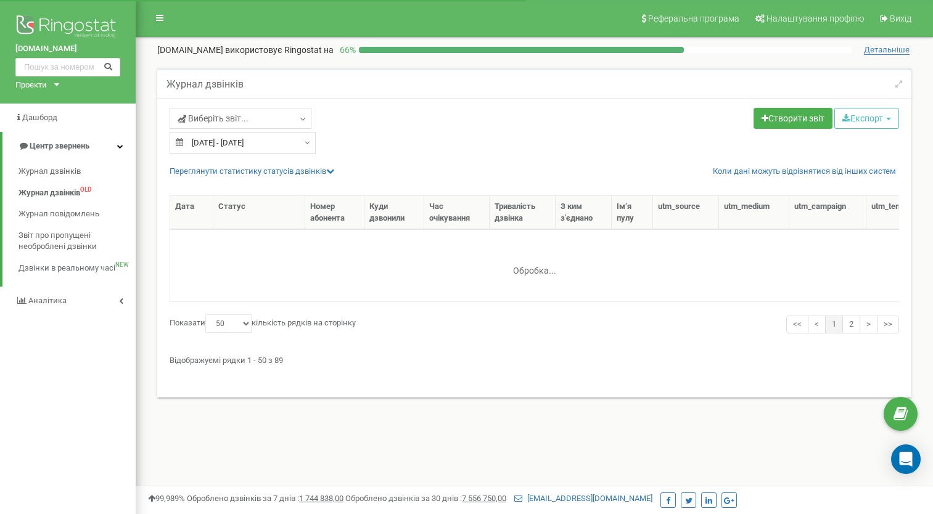
select select "50"
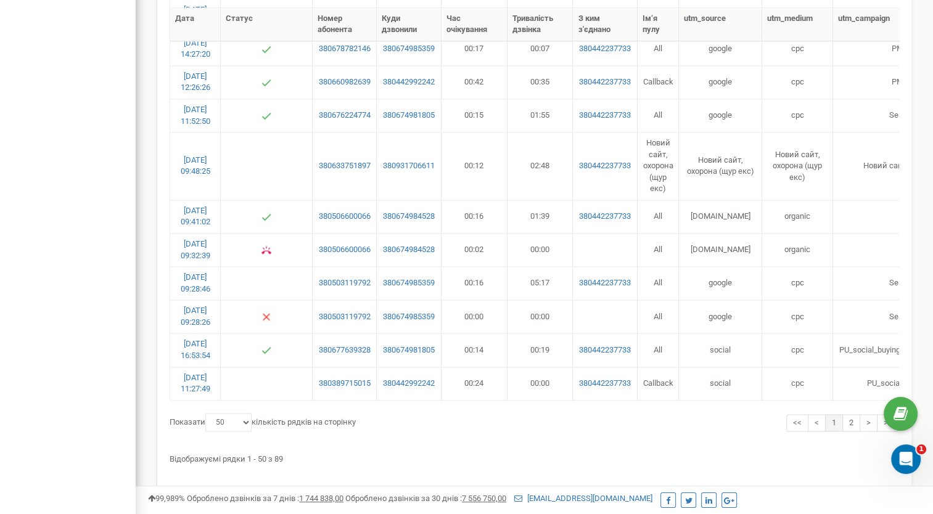
scroll to position [1590, 0]
click at [905, 457] on icon "Open Intercom Messenger" at bounding box center [904, 458] width 9 height 10
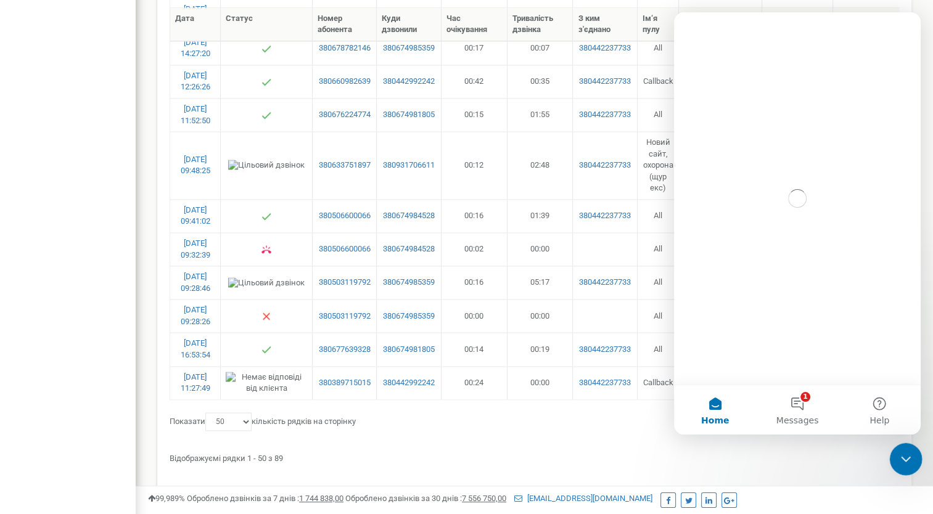
scroll to position [0, 0]
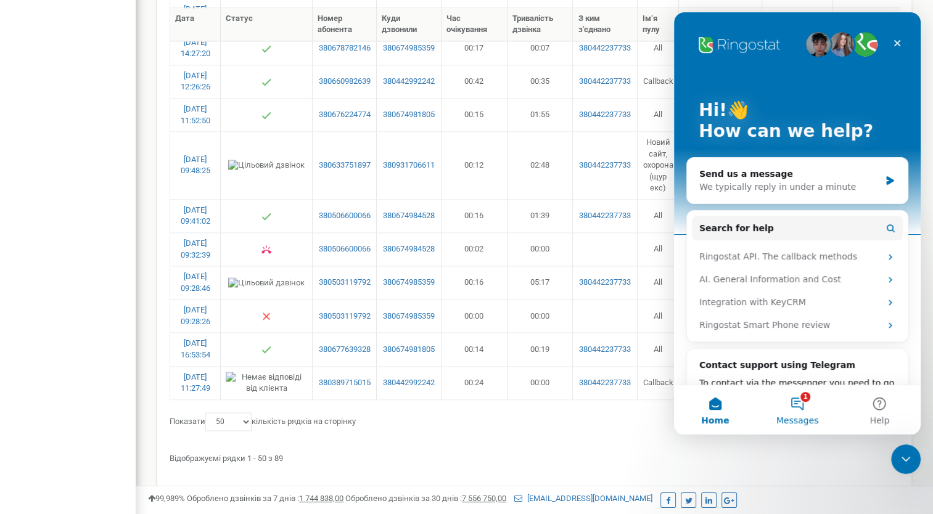
click at [799, 404] on button "1 Messages" at bounding box center [797, 409] width 82 height 49
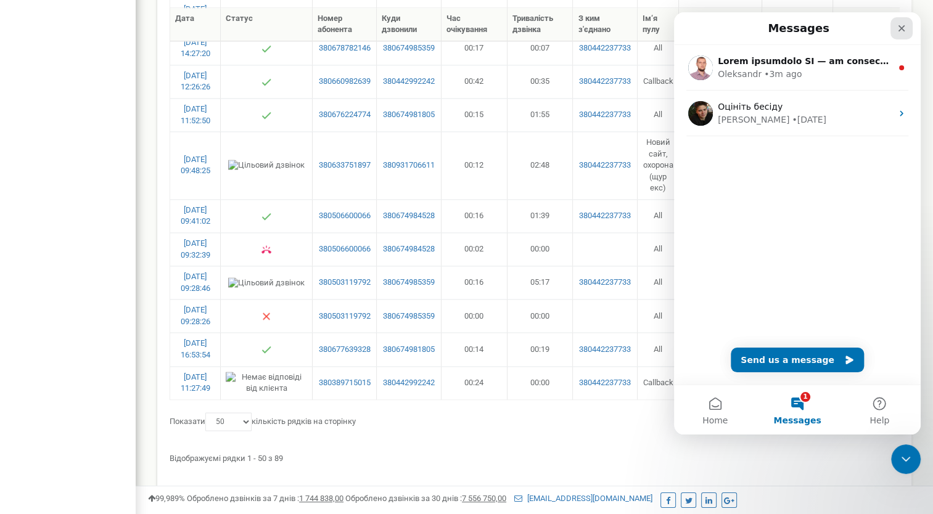
click at [901, 26] on icon "Close" at bounding box center [902, 28] width 10 height 10
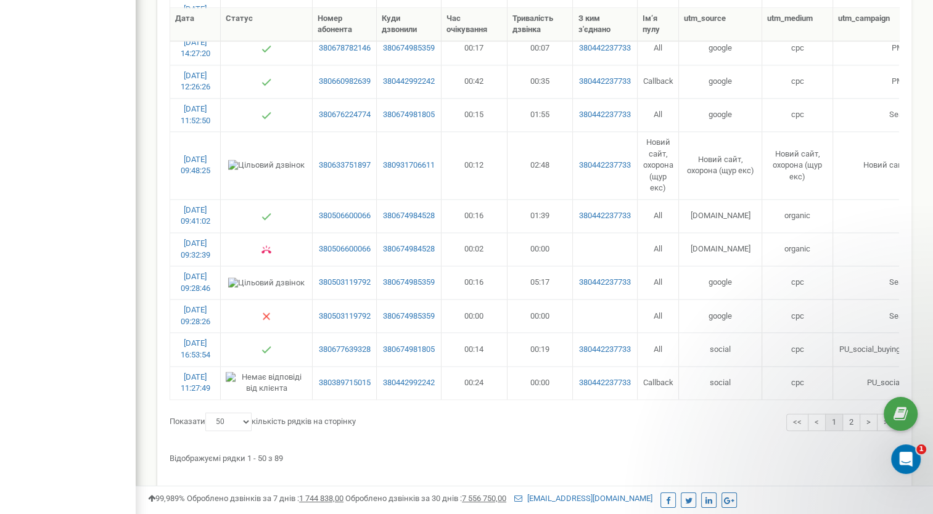
scroll to position [1590, 0]
click at [454, 448] on div "Відображуємі рядки 1 - 50 з 89" at bounding box center [534, 456] width 729 height 17
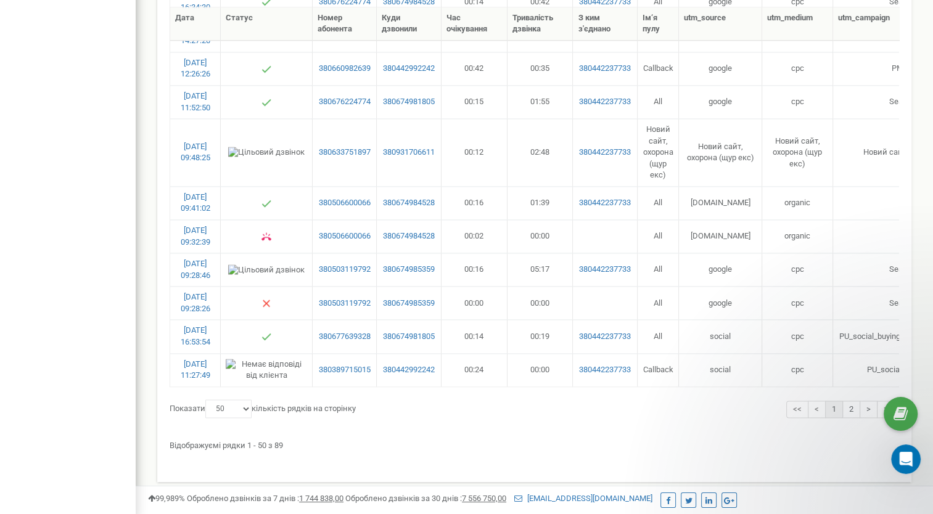
scroll to position [1602, 0]
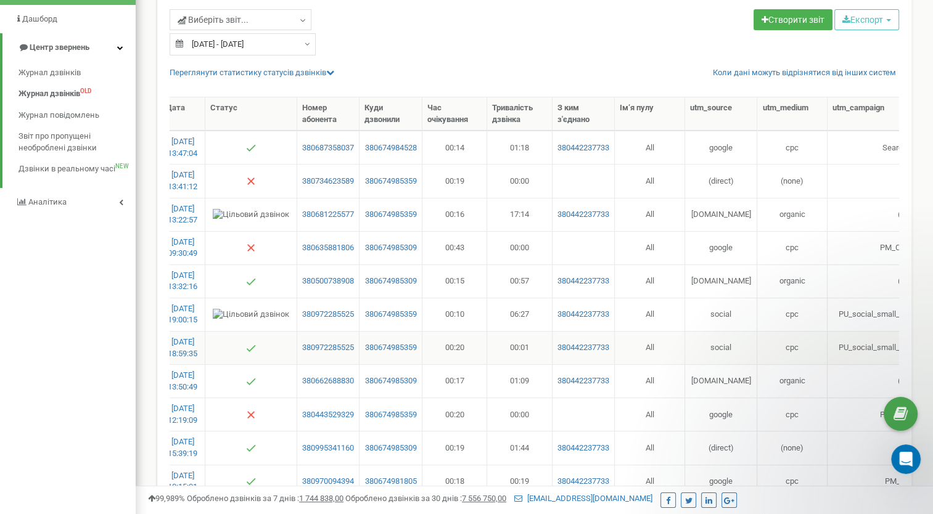
scroll to position [0, 9]
